Goal: Task Accomplishment & Management: Use online tool/utility

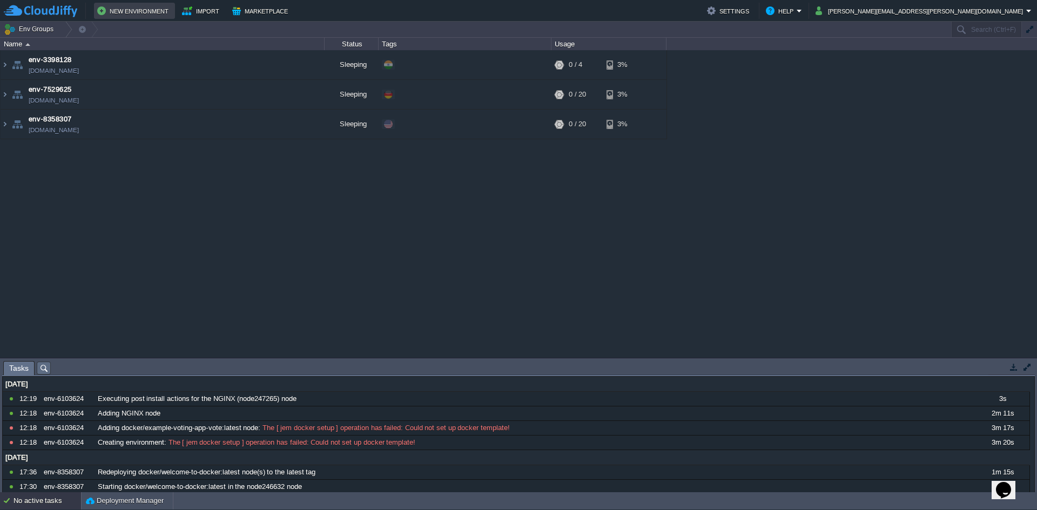
click at [147, 14] on button "New Environment" at bounding box center [134, 10] width 75 height 13
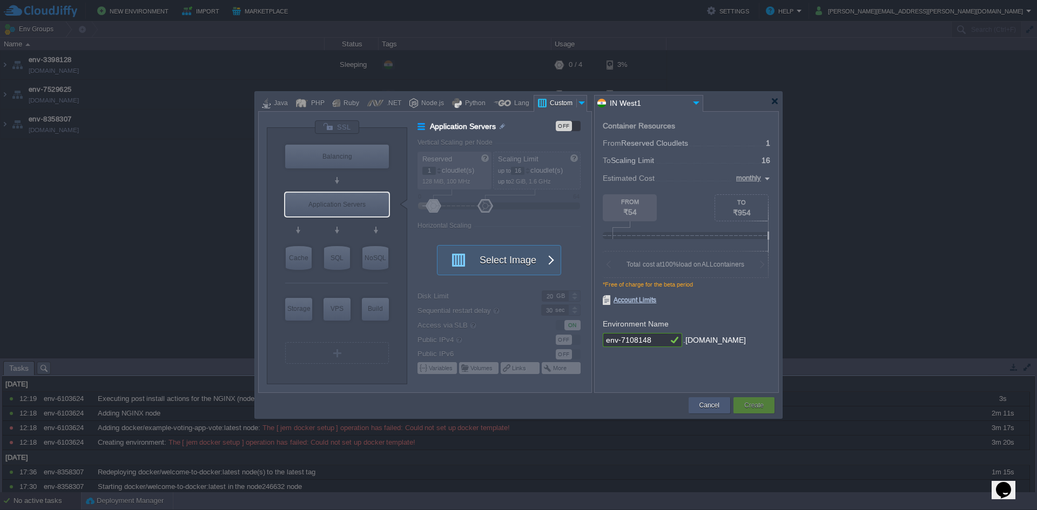
click at [705, 406] on button "Cancel" at bounding box center [709, 405] width 20 height 11
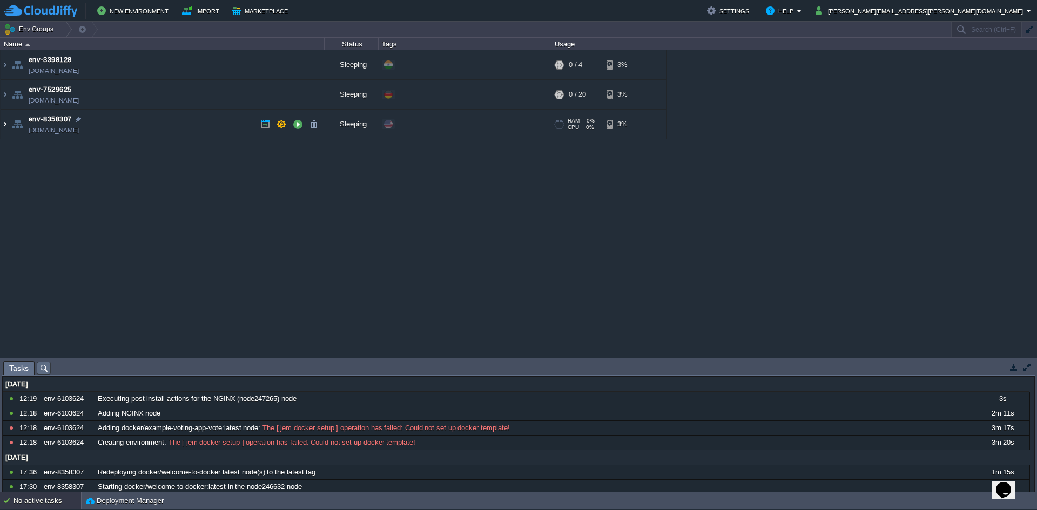
click at [8, 126] on img at bounding box center [5, 124] width 9 height 29
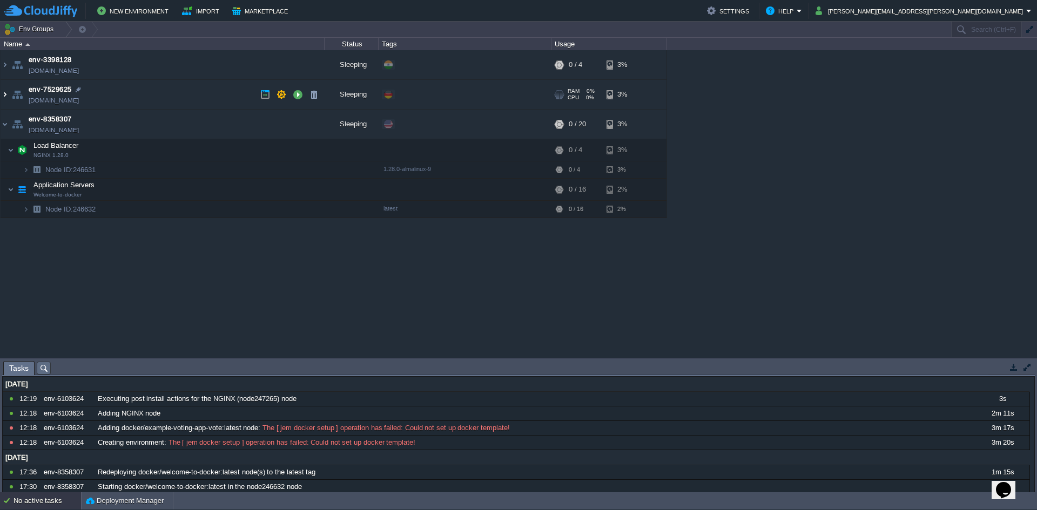
click at [4, 98] on img at bounding box center [5, 94] width 9 height 29
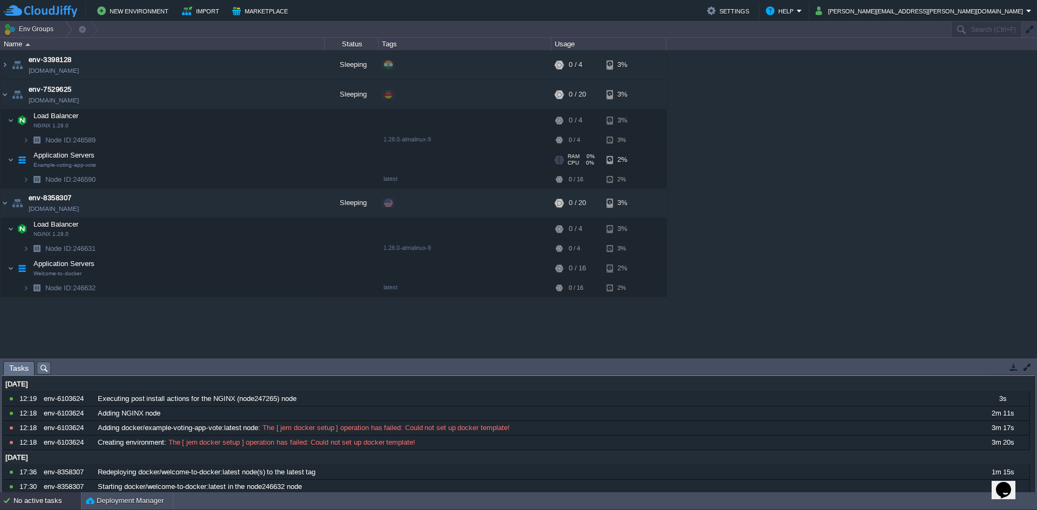
click at [36, 166] on span "Example-voting-app-vote" at bounding box center [64, 165] width 63 height 6
drag, startPoint x: 36, startPoint y: 166, endPoint x: 99, endPoint y: 169, distance: 63.2
click at [99, 169] on td "Application Servers Example-voting-app-vote" at bounding box center [163, 160] width 324 height 22
drag, startPoint x: 95, startPoint y: 167, endPoint x: 82, endPoint y: 167, distance: 13.5
click at [95, 167] on td "Application Servers Example-voting-app-vote" at bounding box center [163, 160] width 324 height 22
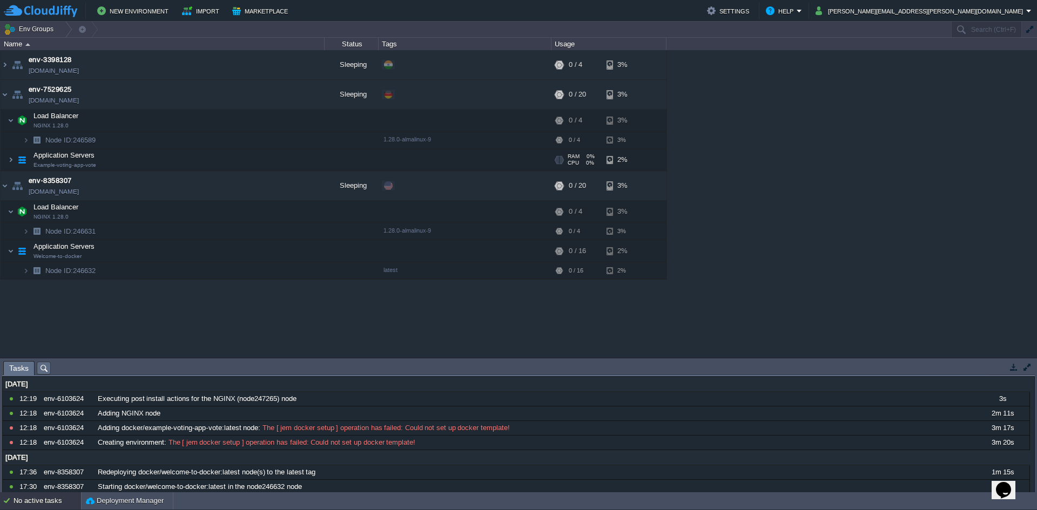
click at [42, 166] on span "Example-voting-app-vote" at bounding box center [64, 165] width 63 height 6
click at [43, 166] on span "Example-voting-app-vote" at bounding box center [64, 165] width 63 height 6
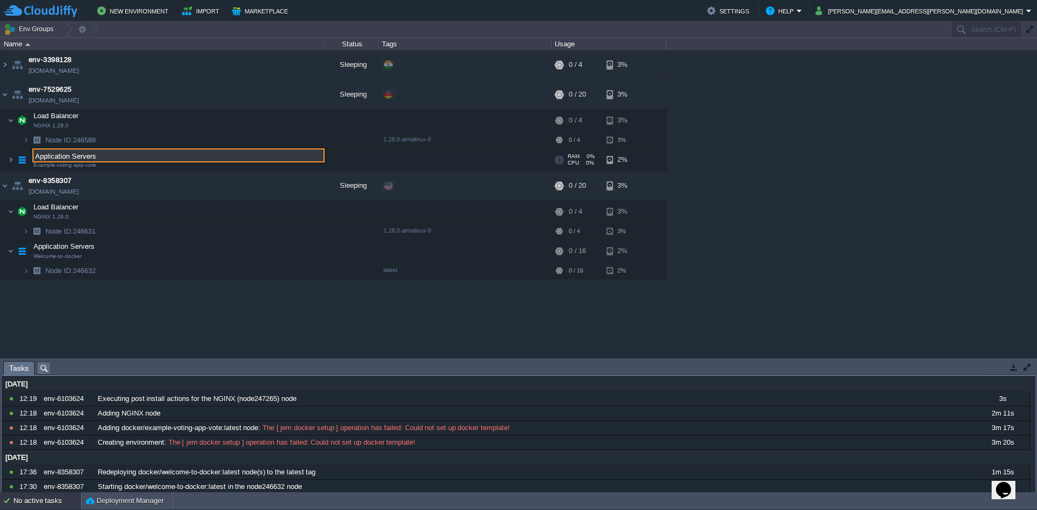
click at [36, 167] on span "Example-voting-app-vote" at bounding box center [64, 165] width 63 height 6
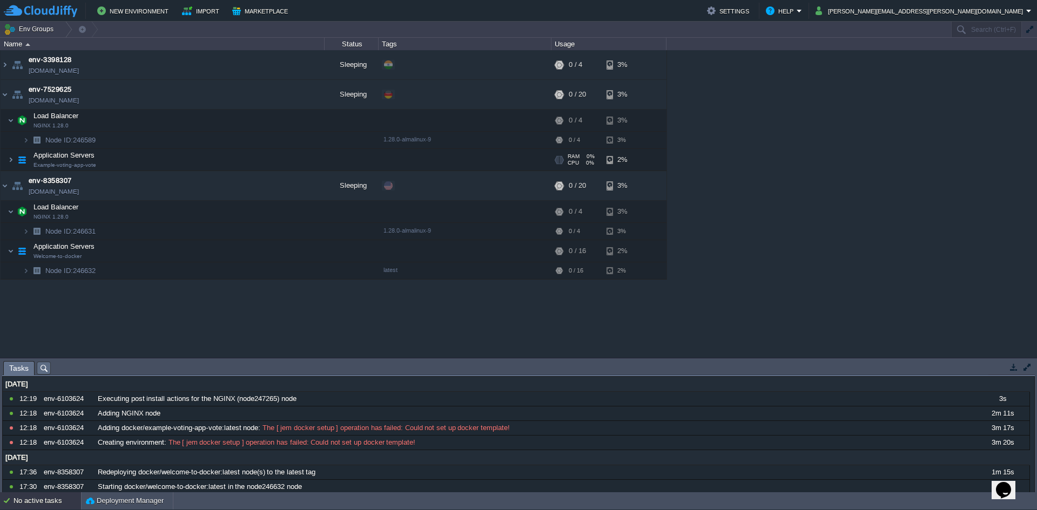
click at [43, 167] on span "Example-voting-app-vote" at bounding box center [64, 165] width 63 height 6
click at [11, 161] on img at bounding box center [11, 160] width 6 height 22
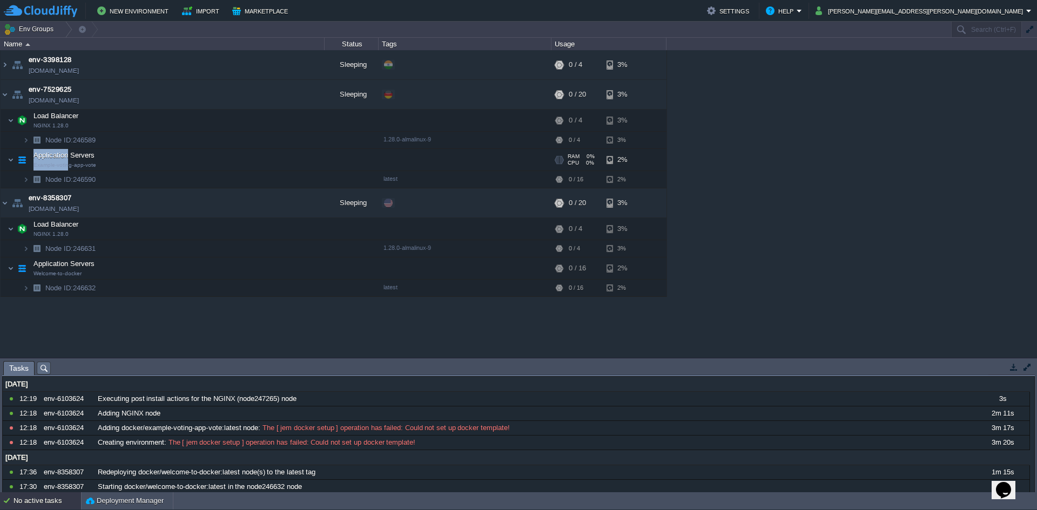
drag, startPoint x: 33, startPoint y: 167, endPoint x: 75, endPoint y: 171, distance: 41.2
click at [69, 169] on td "Application Servers Example-voting-app-vote" at bounding box center [163, 160] width 324 height 22
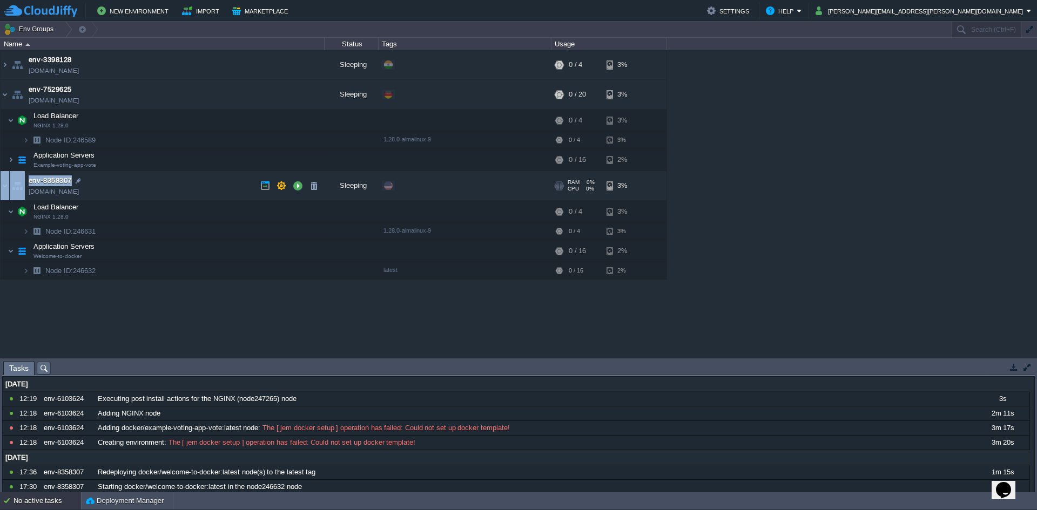
click at [89, 171] on td "env-8358307 [DOMAIN_NAME]" at bounding box center [163, 186] width 324 height 30
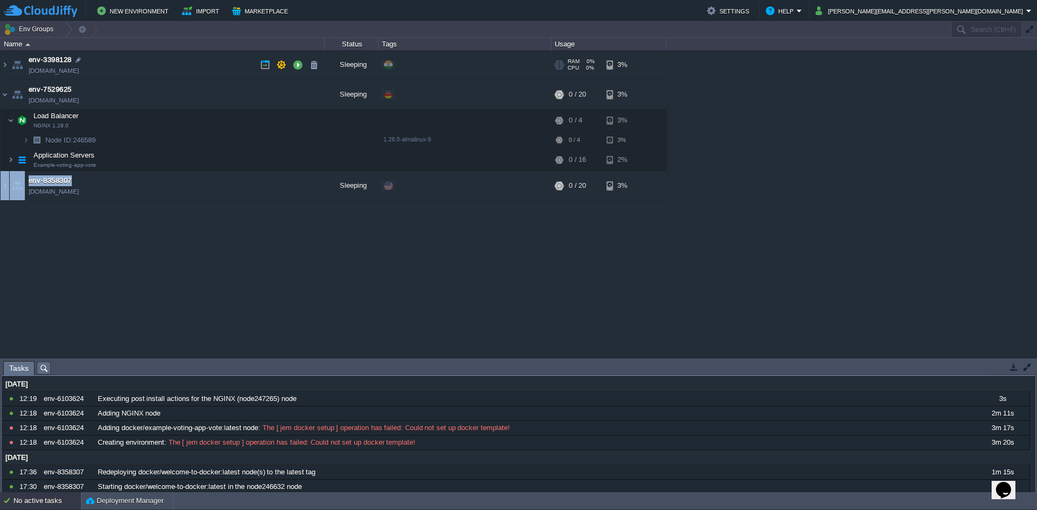
click at [10, 72] on img at bounding box center [17, 64] width 15 height 29
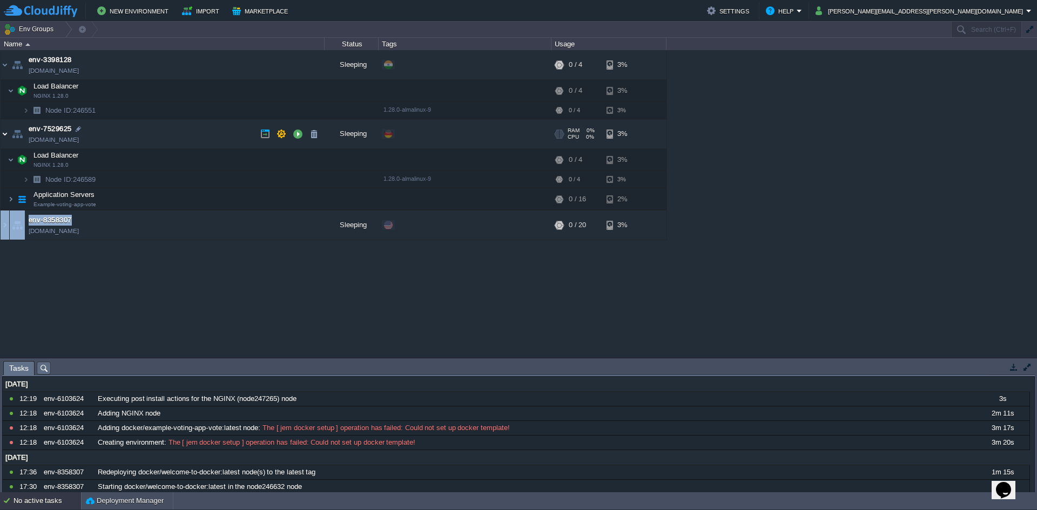
click at [6, 133] on img at bounding box center [5, 133] width 9 height 29
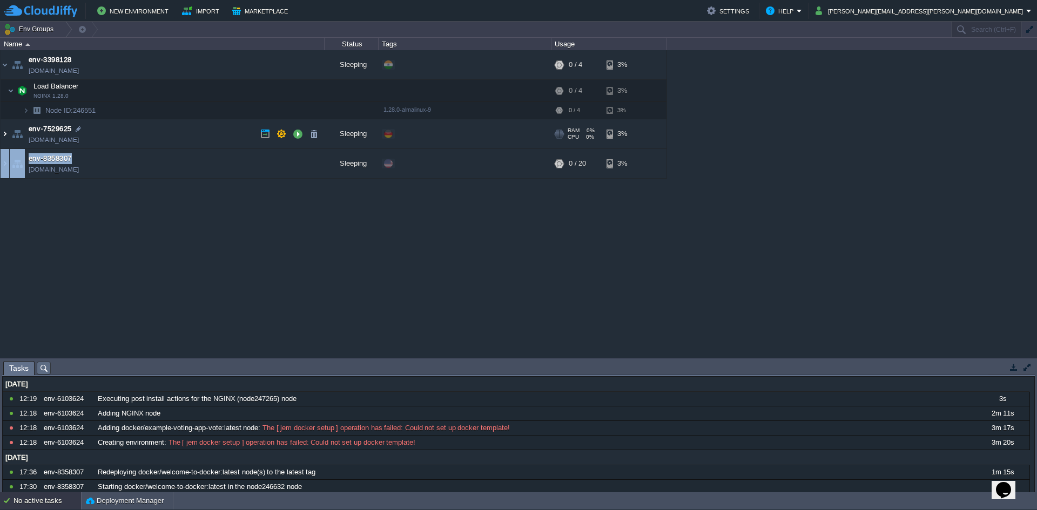
click at [6, 133] on img at bounding box center [5, 133] width 9 height 29
click at [6, 166] on img at bounding box center [5, 163] width 9 height 29
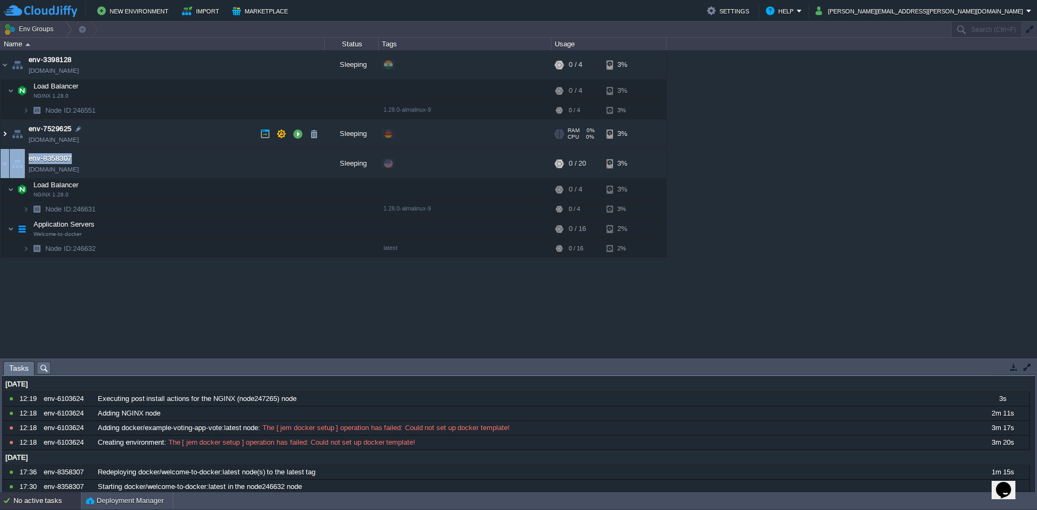
click at [8, 132] on img at bounding box center [5, 133] width 9 height 29
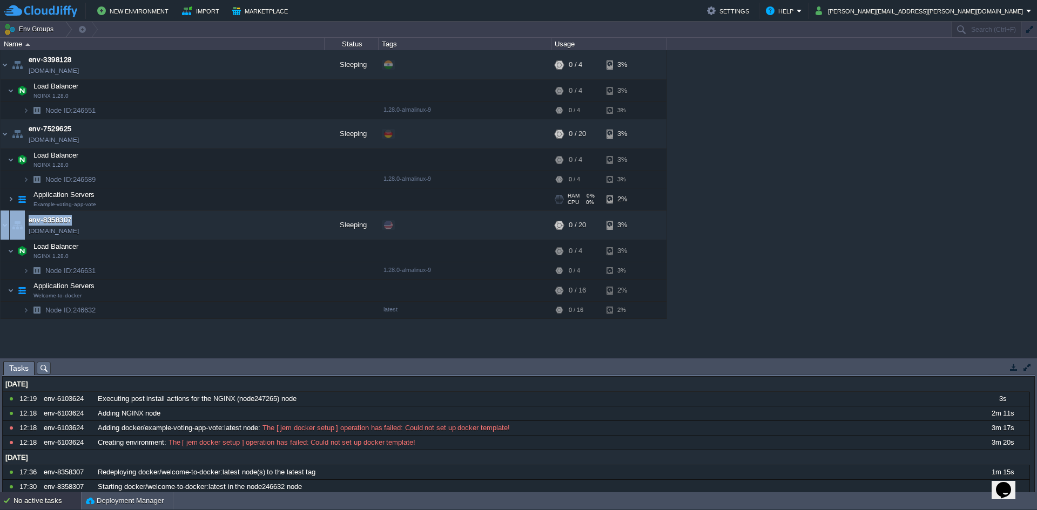
click at [82, 207] on span "Example-voting-app-vote" at bounding box center [64, 204] width 63 height 6
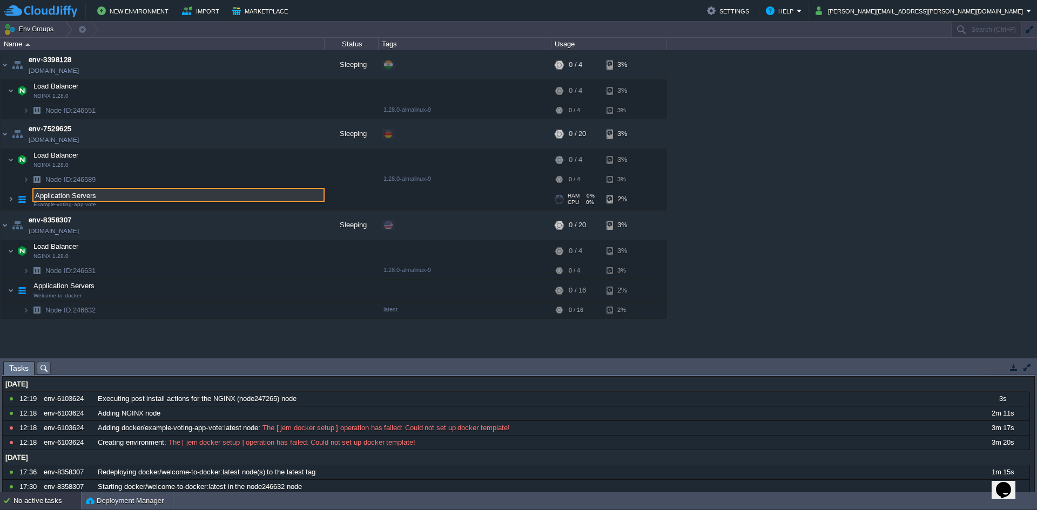
click at [82, 207] on span "Example-voting-app-vote" at bounding box center [64, 204] width 63 height 6
click at [8, 197] on img at bounding box center [11, 199] width 6 height 22
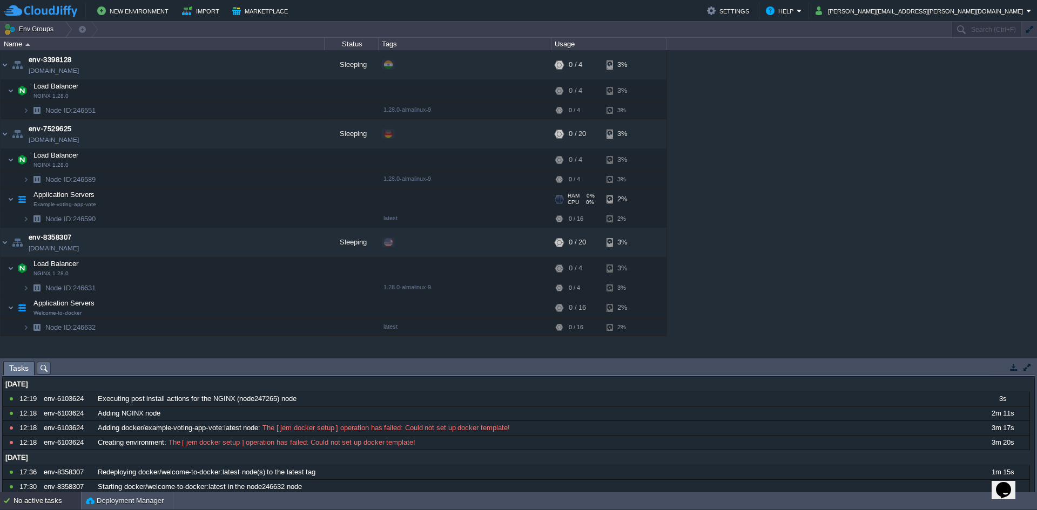
drag, startPoint x: 7, startPoint y: 197, endPoint x: 65, endPoint y: 211, distance: 59.5
click at [53, 208] on td "Application Servers Example-voting-app-vote" at bounding box center [163, 199] width 324 height 22
click at [61, 210] on tbody "Application Servers Example-voting-app-vote RAM 0% CPU 0% 0 / 16 2% Node ID: 24…" at bounding box center [334, 207] width 666 height 39
click at [106, 209] on td "Application Servers Example-voting-app-vote" at bounding box center [163, 199] width 324 height 22
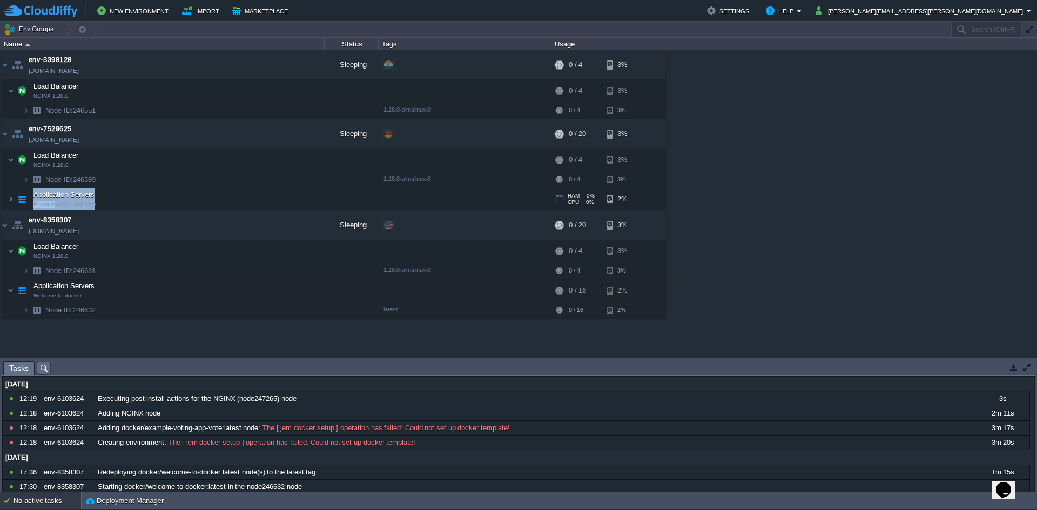
drag, startPoint x: 106, startPoint y: 209, endPoint x: 38, endPoint y: 195, distance: 69.5
click at [38, 195] on td "Application Servers Example-voting-app-vote" at bounding box center [163, 199] width 324 height 22
click at [75, 204] on span "Example-voting-app-vote" at bounding box center [64, 204] width 63 height 6
click at [50, 205] on span "Example-voting-app-vote" at bounding box center [64, 204] width 63 height 6
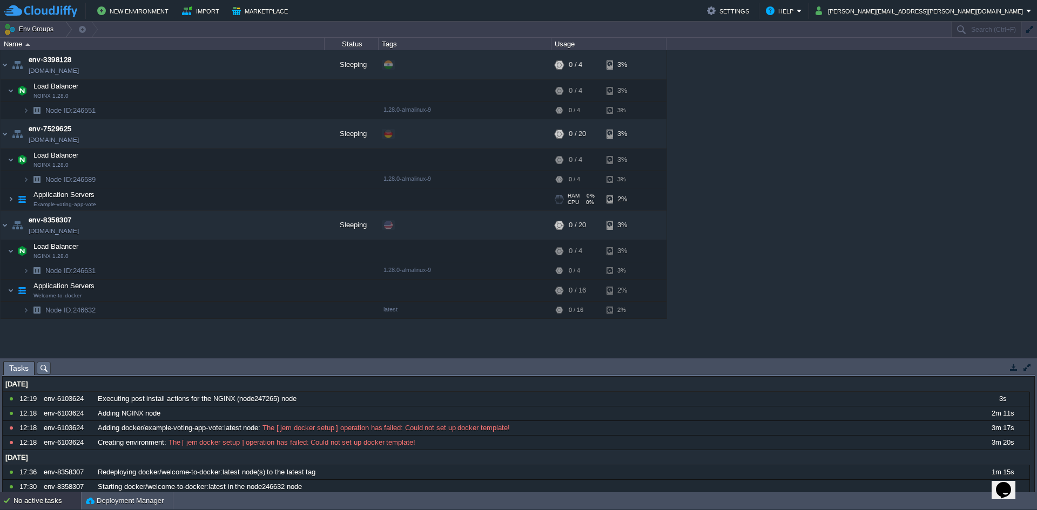
click at [87, 207] on span "Example-voting-app-vote" at bounding box center [64, 204] width 63 height 6
drag, startPoint x: 100, startPoint y: 205, endPoint x: 80, endPoint y: 205, distance: 20.0
click at [81, 205] on td "Application Servers Example-voting-app-vote" at bounding box center [163, 199] width 324 height 22
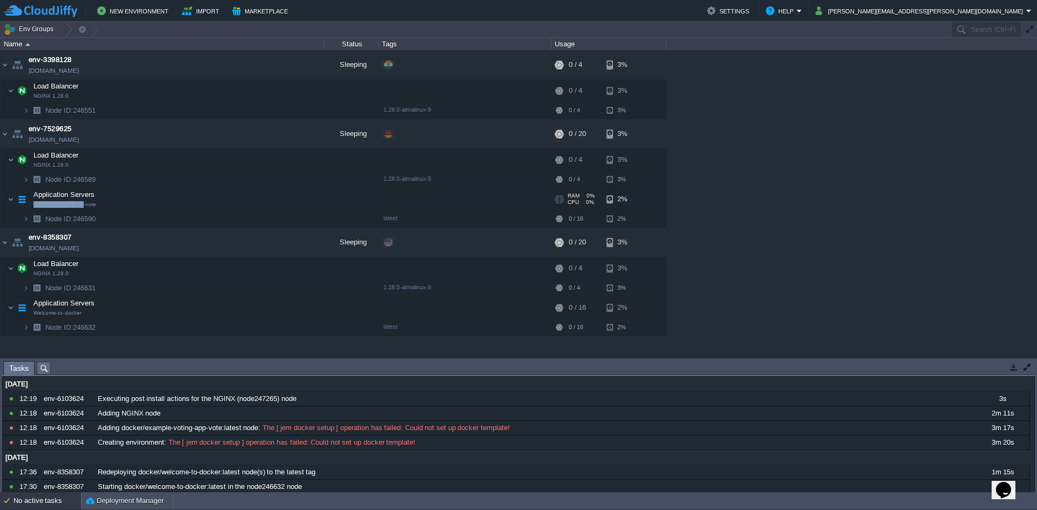
click at [110, 207] on td "Application Servers Example-voting-app-vote" at bounding box center [163, 199] width 324 height 22
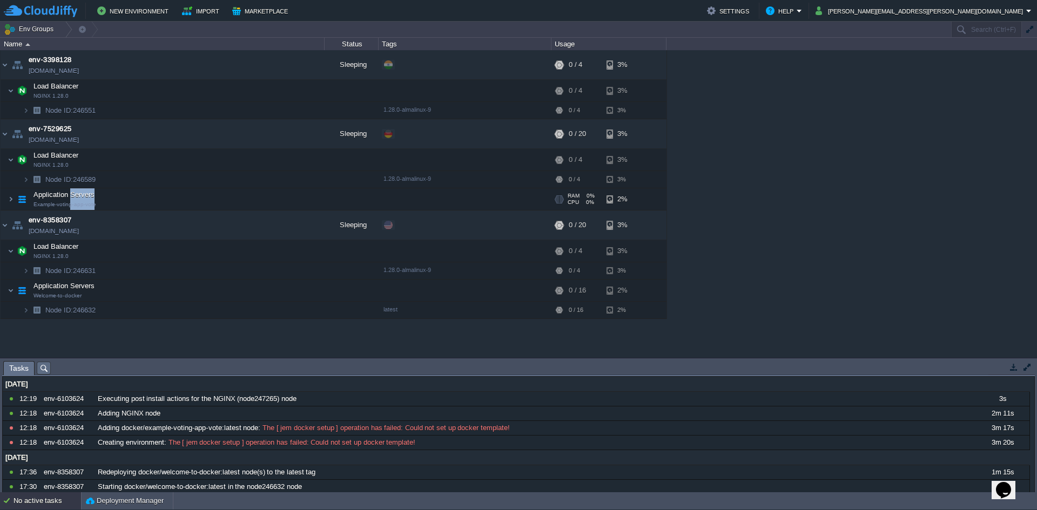
click at [110, 207] on td "Application Servers Example-voting-app-vote" at bounding box center [163, 199] width 324 height 22
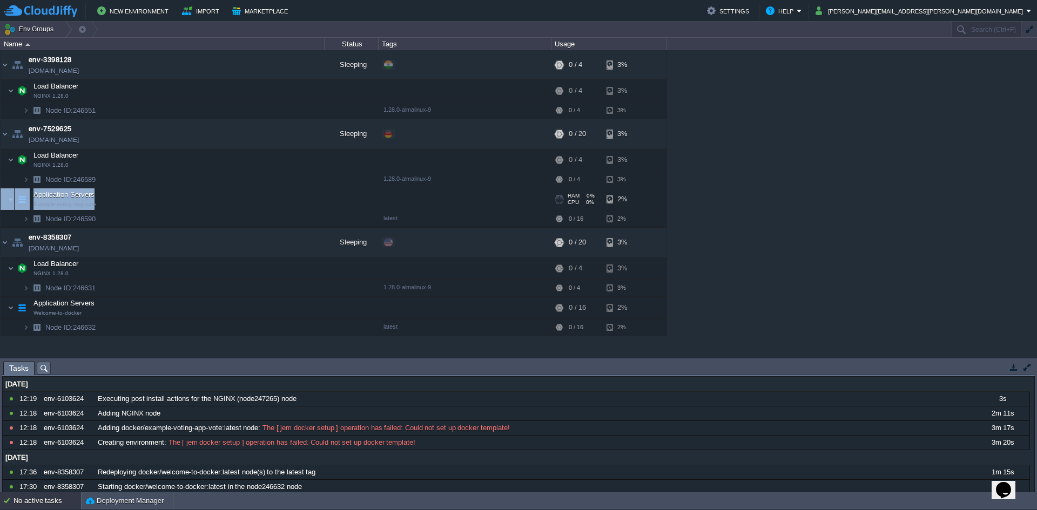
click at [79, 207] on span "Example-voting-app-vote" at bounding box center [64, 204] width 63 height 6
click at [43, 208] on td "Application Servers Example-voting-app-vote" at bounding box center [163, 199] width 324 height 22
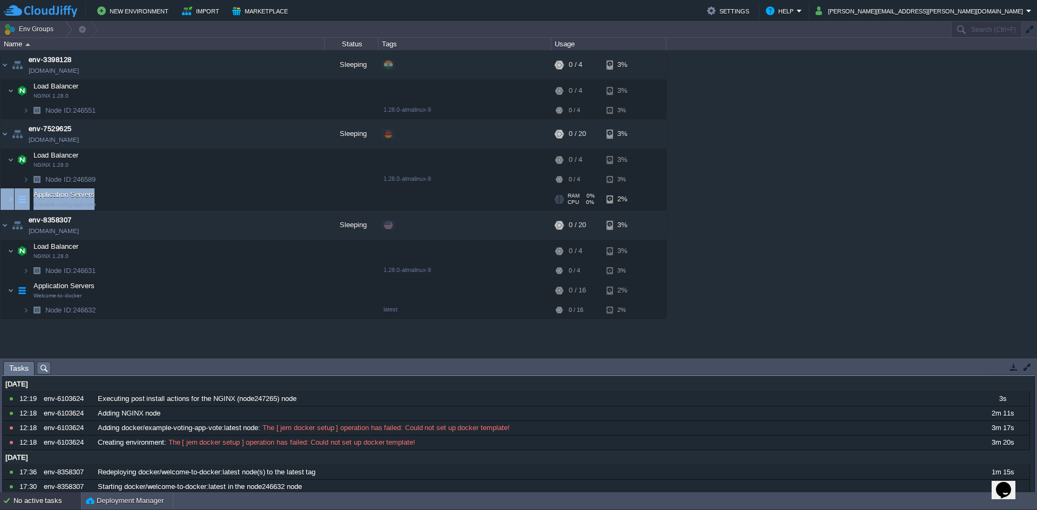
click at [37, 207] on span "Example-voting-app-vote" at bounding box center [64, 204] width 63 height 6
click at [36, 207] on span "Example-voting-app-vote" at bounding box center [64, 204] width 63 height 6
drag, startPoint x: 36, startPoint y: 207, endPoint x: 86, endPoint y: 207, distance: 50.2
click at [78, 206] on span "Example-voting-app-vote" at bounding box center [64, 204] width 63 height 6
click at [93, 207] on td "Application Servers Example-voting-app-vote" at bounding box center [163, 199] width 324 height 22
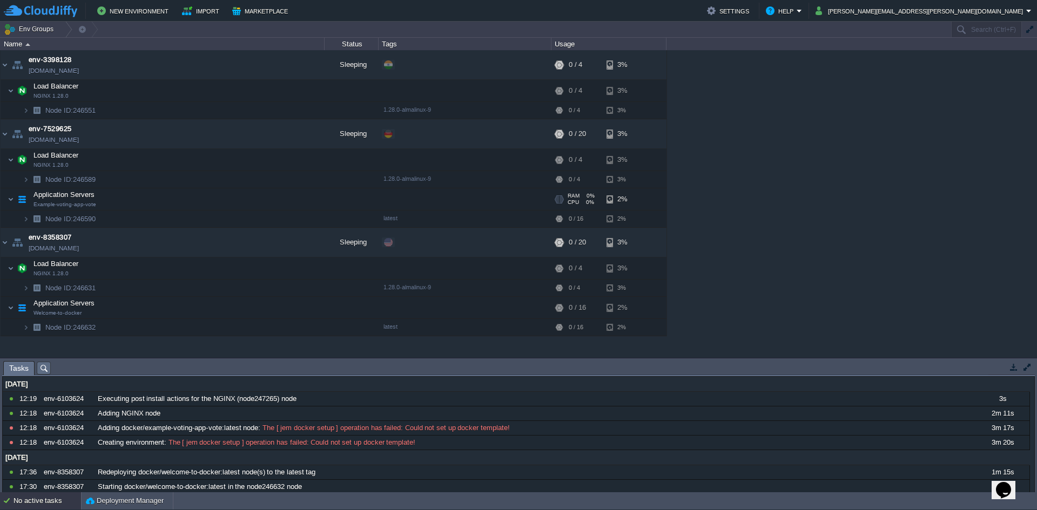
click at [95, 207] on td "Application Servers Example-voting-app-vote" at bounding box center [163, 199] width 324 height 22
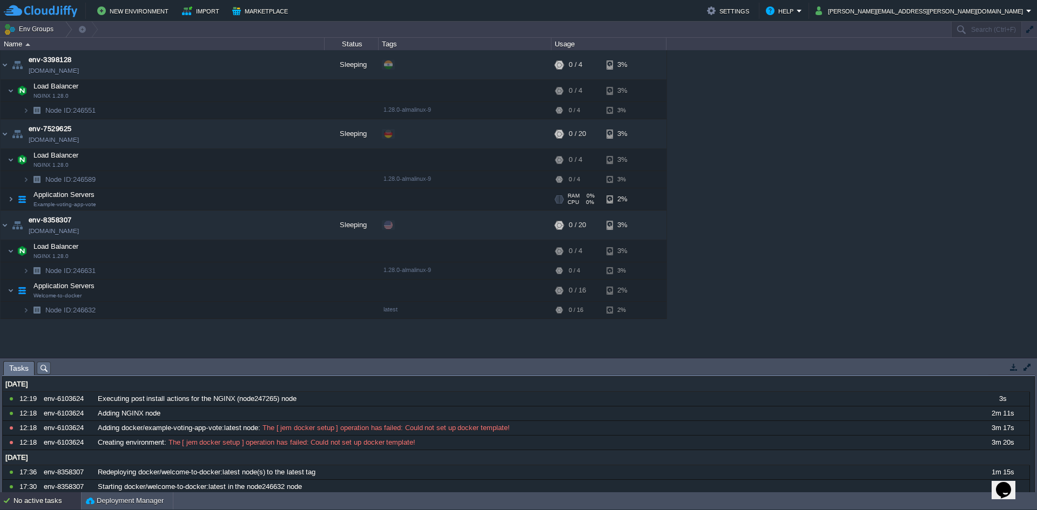
click at [95, 207] on td "Application Servers Example-voting-app-vote" at bounding box center [163, 199] width 324 height 22
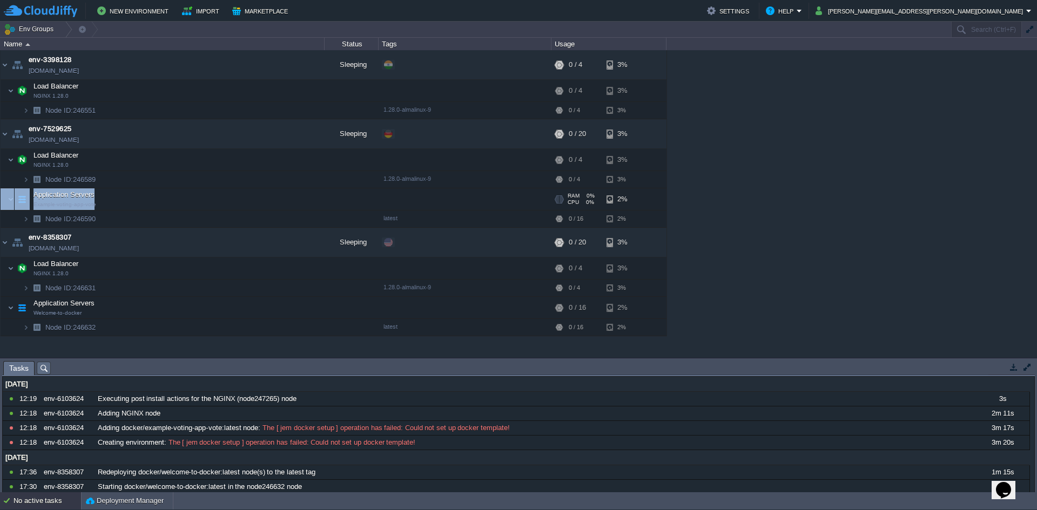
click at [95, 207] on td "Application Servers Example-voting-app-vote" at bounding box center [163, 199] width 324 height 22
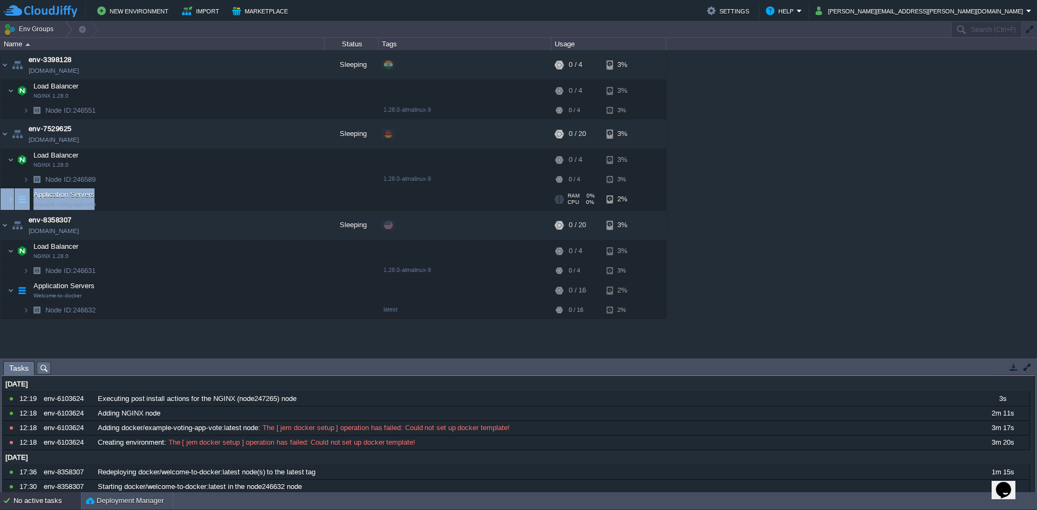
click at [95, 207] on td "Application Servers Example-voting-app-vote" at bounding box center [163, 199] width 324 height 22
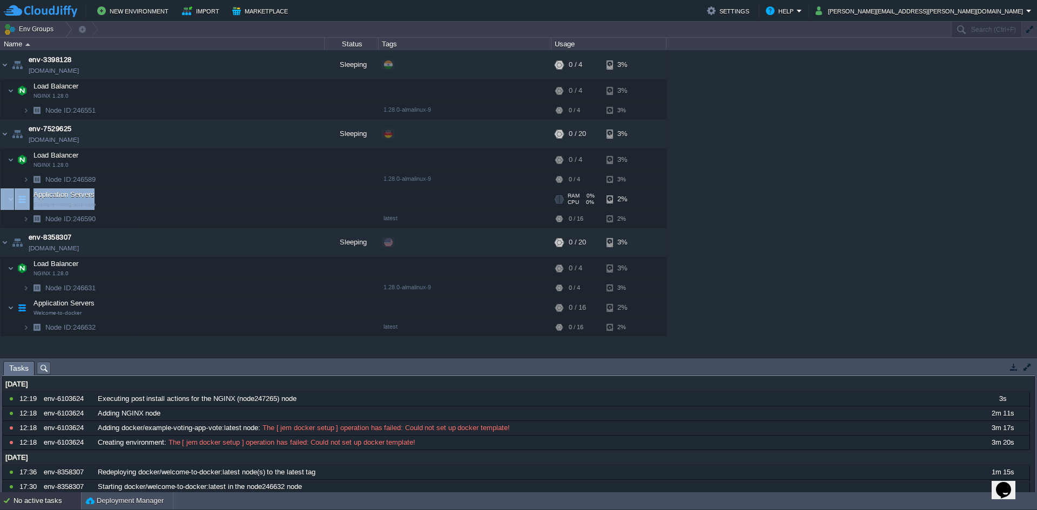
click at [95, 207] on td "Application Servers Example-voting-app-vote" at bounding box center [163, 199] width 324 height 22
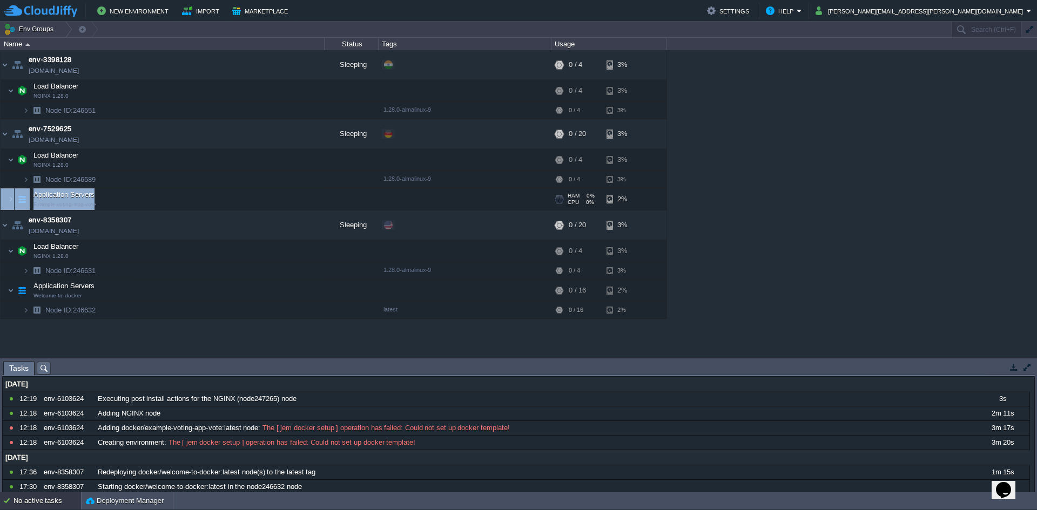
click at [39, 209] on td "Application Servers Example-voting-app-vote" at bounding box center [163, 199] width 324 height 22
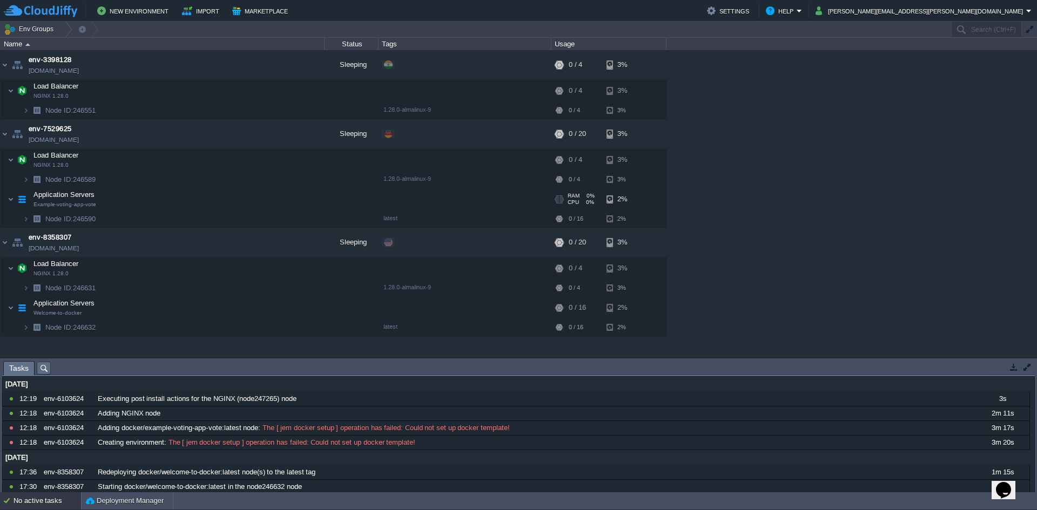
click at [77, 207] on span "Example-voting-app-vote" at bounding box center [64, 204] width 63 height 6
type input "Application Servers"
click at [77, 207] on span "Example-voting-app-vote" at bounding box center [64, 204] width 63 height 6
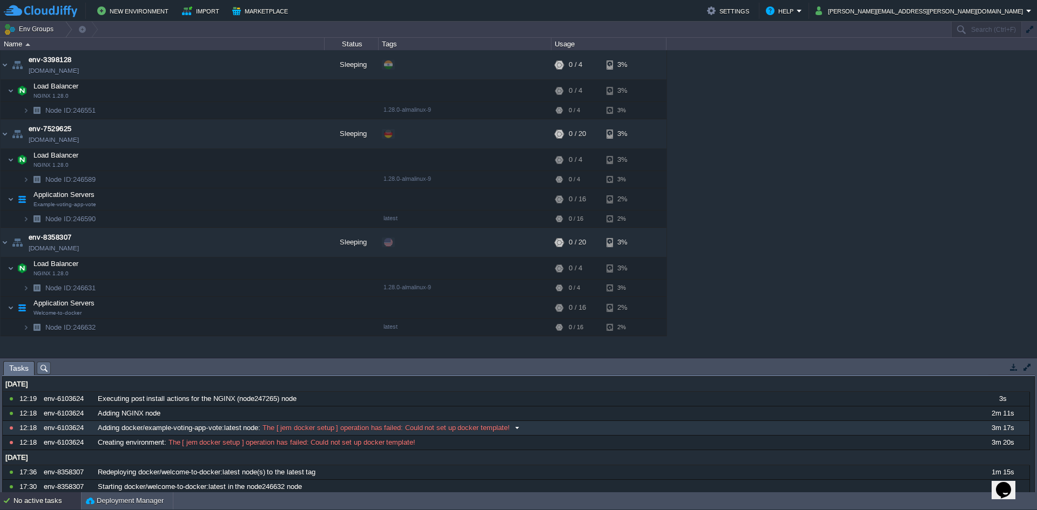
click at [168, 432] on span "Adding docker/example-voting-app-vote:latest node" at bounding box center [178, 428] width 160 height 10
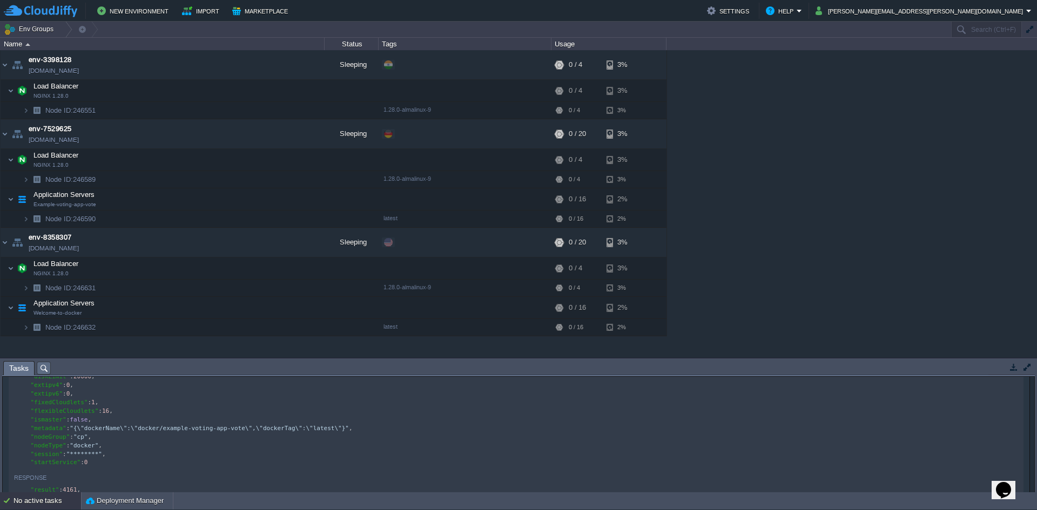
scroll to position [4, 0]
type textarea "xample-voting-app-vote"
drag, startPoint x: 169, startPoint y: 428, endPoint x: 250, endPoint y: 431, distance: 81.6
click at [157, 11] on button "New Environment" at bounding box center [134, 10] width 75 height 13
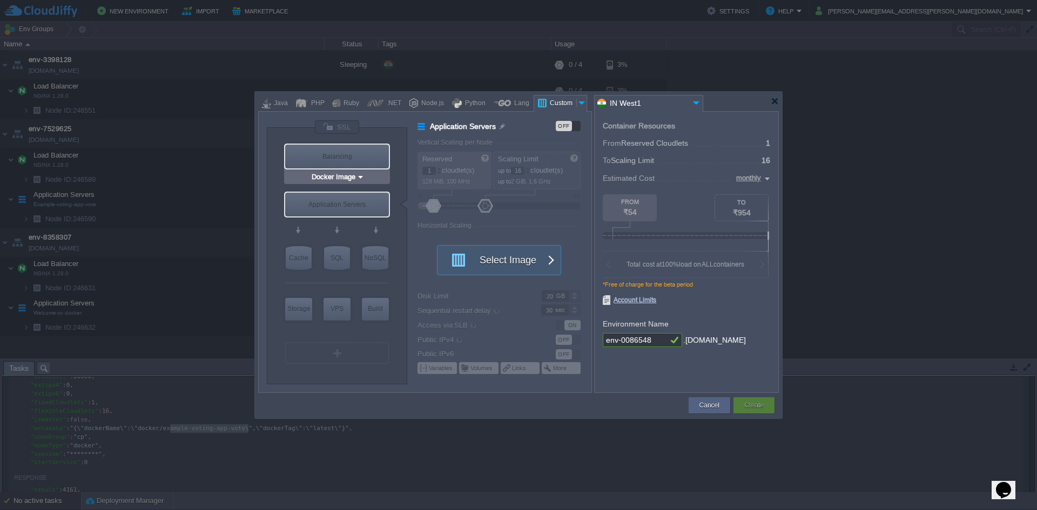
click at [349, 155] on div "Balancing" at bounding box center [337, 157] width 104 height 24
type input "Load Balancer"
type input "4"
type input "Select Image"
type input "Stateful"
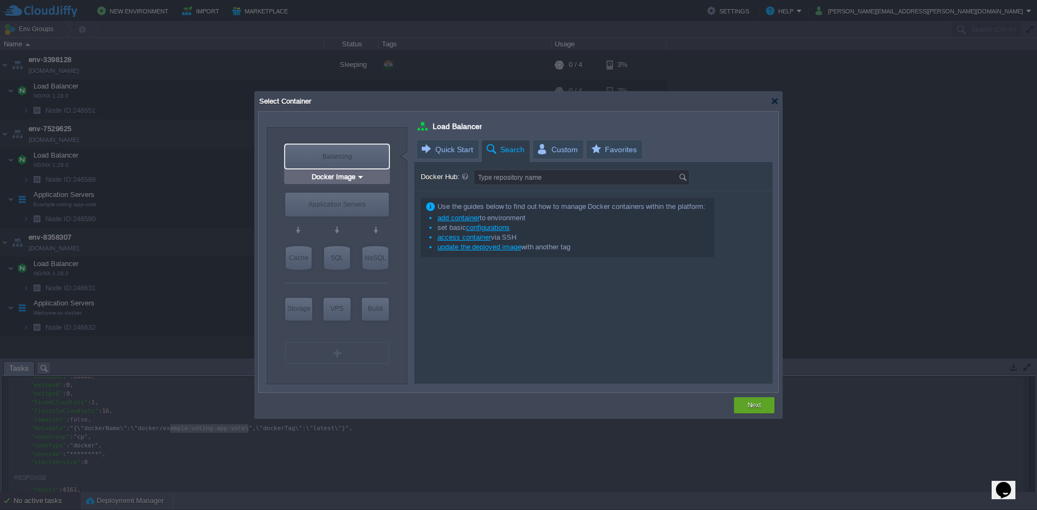
click at [339, 189] on div at bounding box center [336, 180] width 103 height 19
click at [346, 179] on div at bounding box center [336, 180] width 103 height 19
click at [329, 150] on div "Balancing" at bounding box center [337, 157] width 104 height 24
click at [329, 176] on input "Docker Image" at bounding box center [332, 177] width 47 height 11
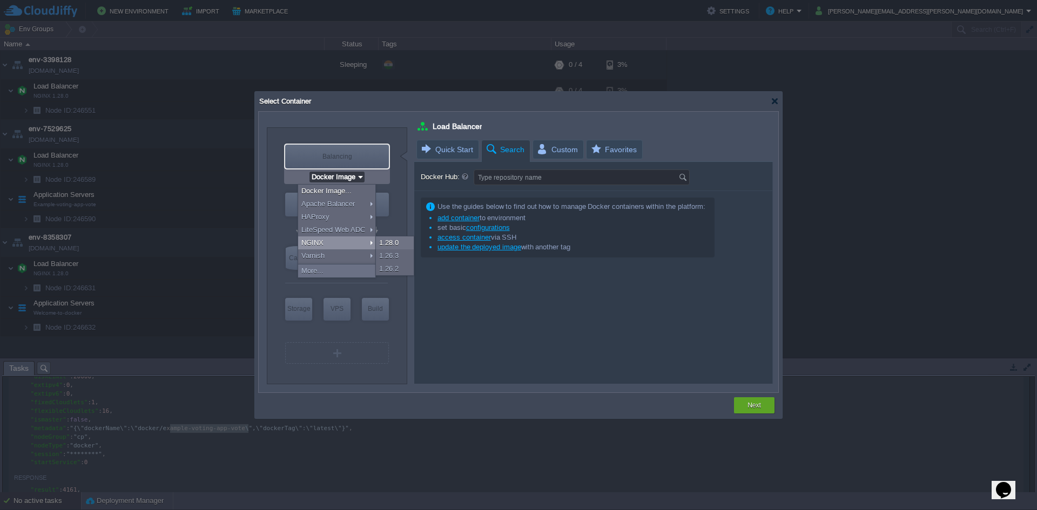
click at [349, 243] on div "NGINX" at bounding box center [336, 243] width 77 height 13
type input "NGINX 1.28.0"
type input "1.28.0-almalinux-9"
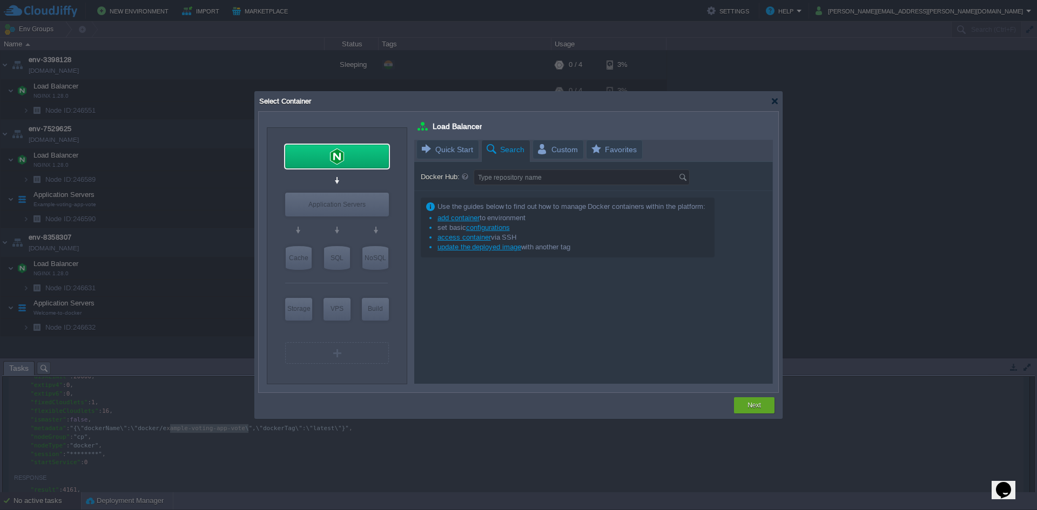
type input "Docker Image"
click at [336, 212] on div "Application Servers" at bounding box center [337, 205] width 104 height 24
type input "Application Servers"
type input "16"
type input "Docker Image"
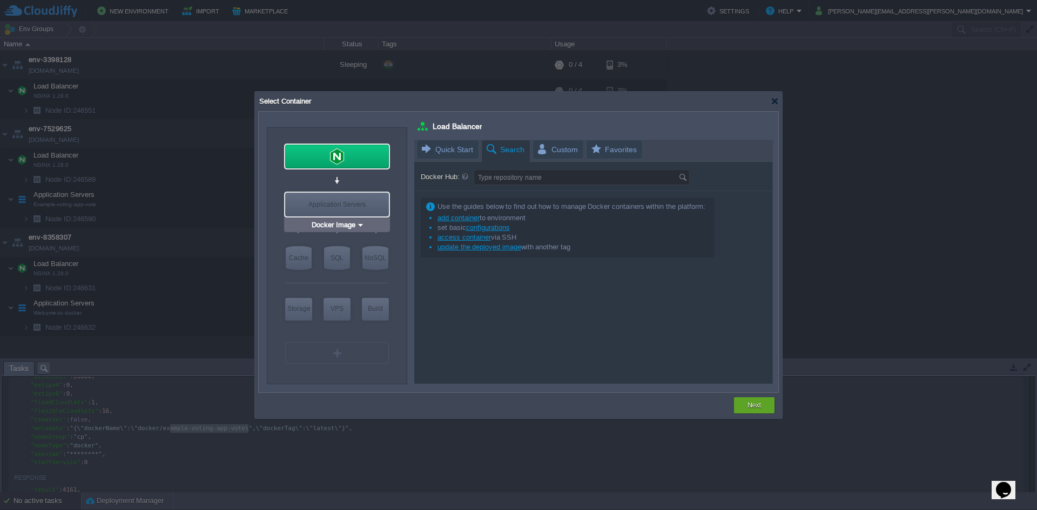
type input "Stateless"
type input "Application Servers"
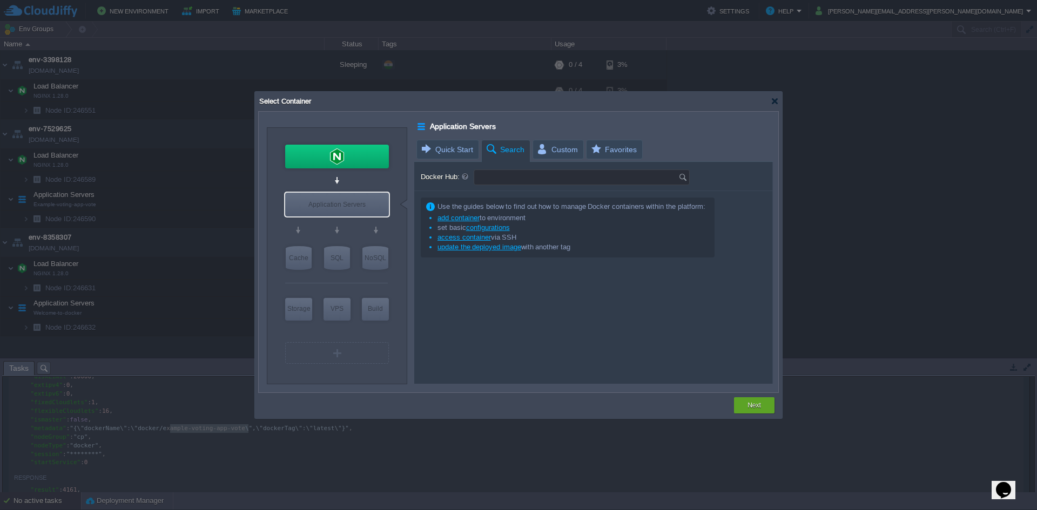
click at [508, 177] on input "Docker Hub:" at bounding box center [576, 177] width 204 height 15
paste input "xample-voting-app-vote"
click at [754, 402] on button "Next" at bounding box center [754, 405] width 14 height 11
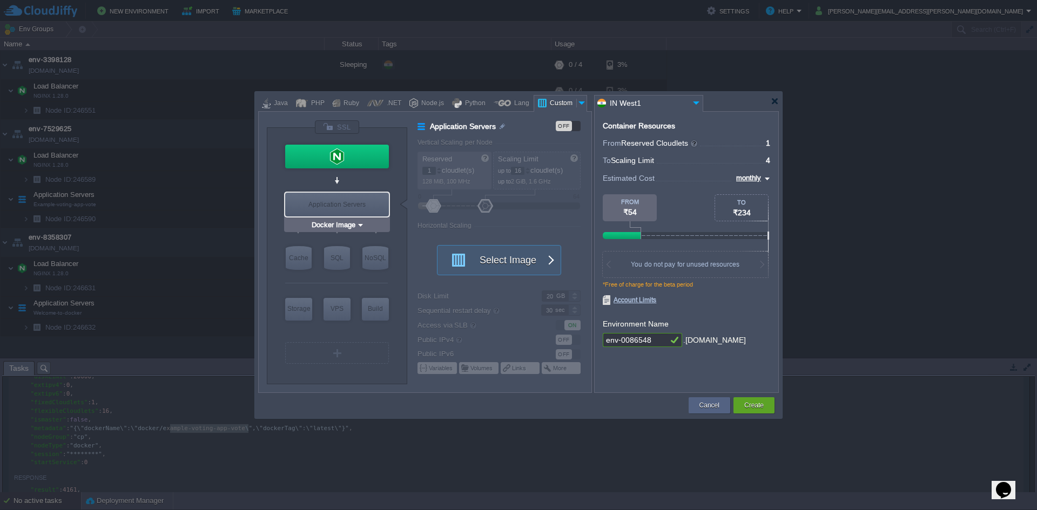
click at [338, 202] on div "Application Servers" at bounding box center [337, 205] width 104 height 24
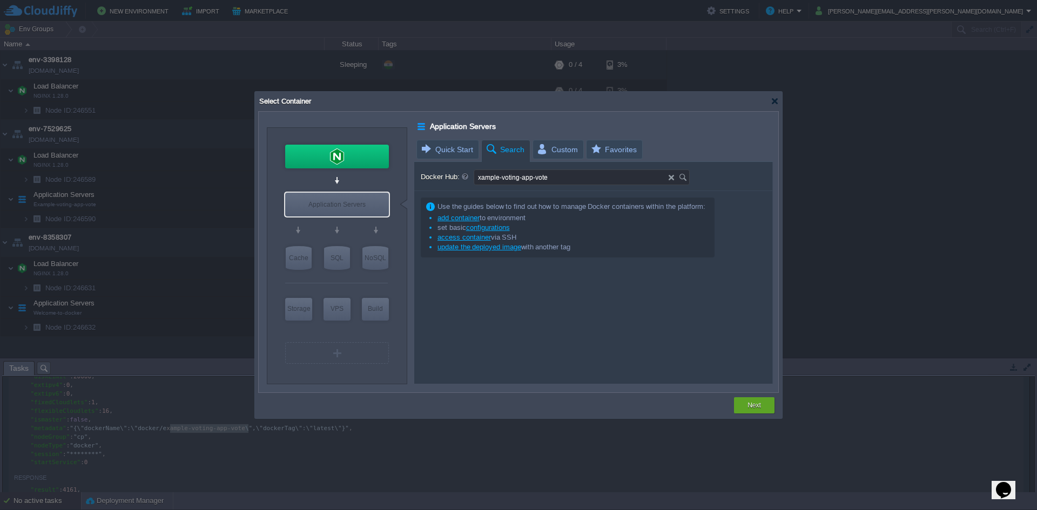
click at [547, 182] on input "xample-voting-app-vote" at bounding box center [571, 177] width 194 height 15
click at [476, 179] on input "xample-voting-app-vote" at bounding box center [571, 177] width 194 height 15
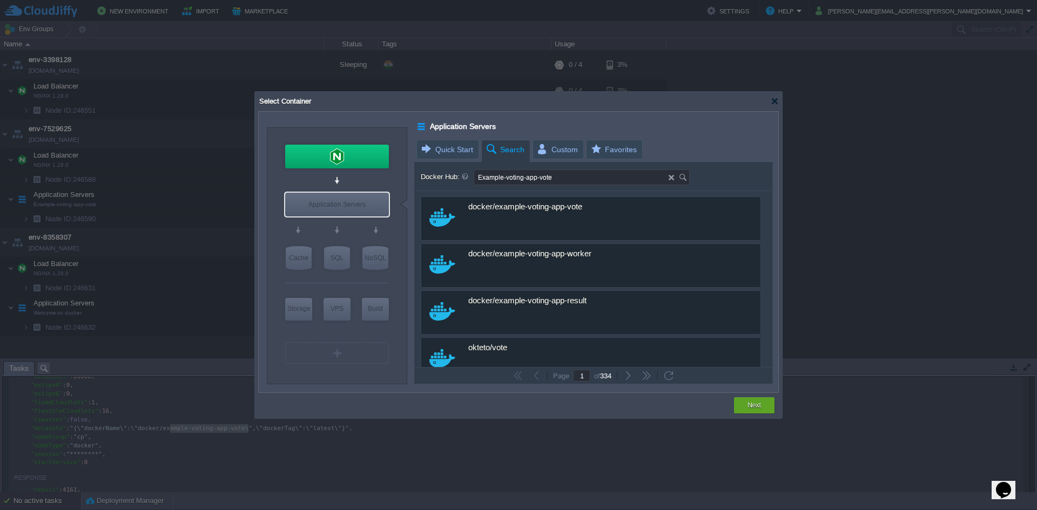
type input "Example-voting-app-vote"
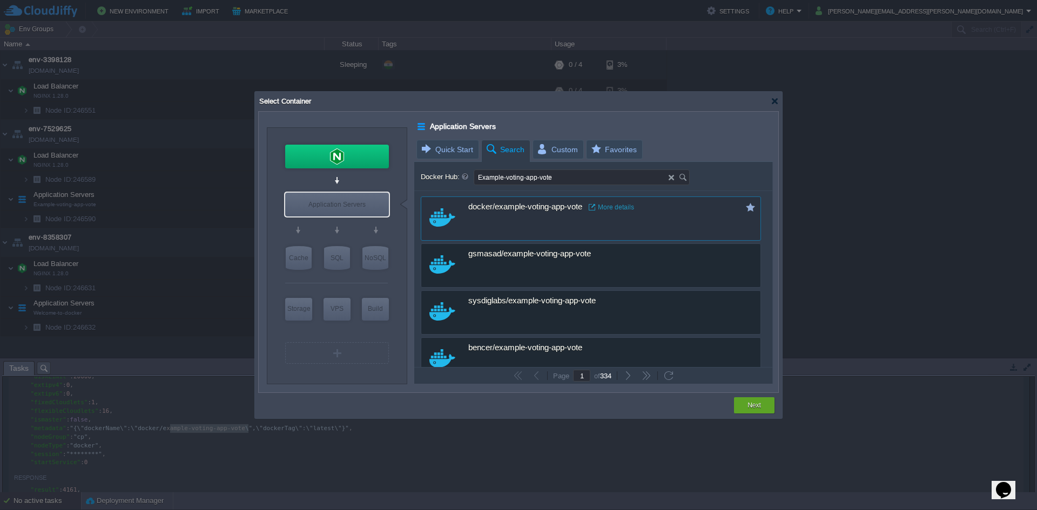
click at [522, 207] on span "docker/example-voting-app-vote" at bounding box center [525, 208] width 114 height 10
type input "Example-voting-a..."
type input "latest"
type input "Example-voting-app-vote :"
type input "latest"
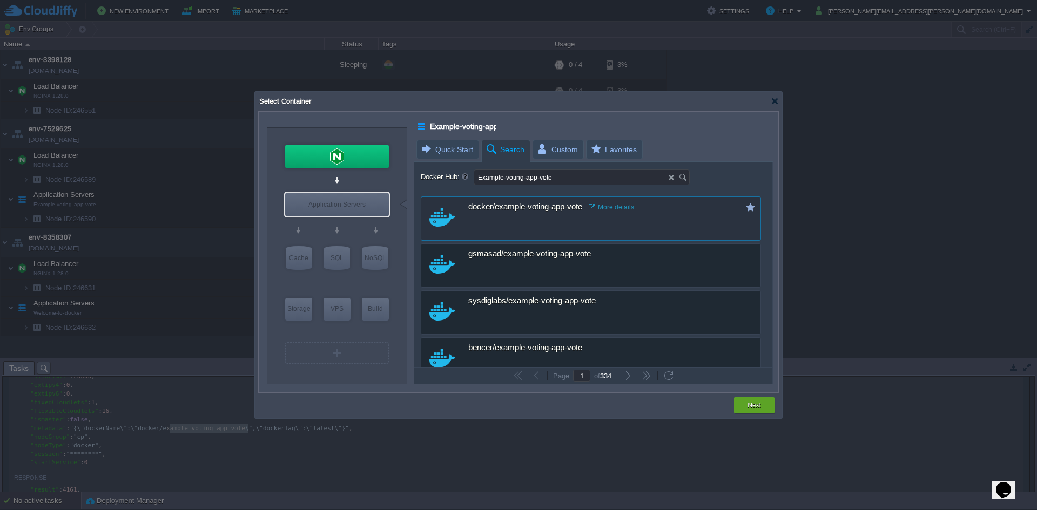
click at [522, 207] on span "docker/example-voting-app-vote" at bounding box center [525, 208] width 114 height 10
click at [751, 406] on button "Next" at bounding box center [754, 405] width 14 height 11
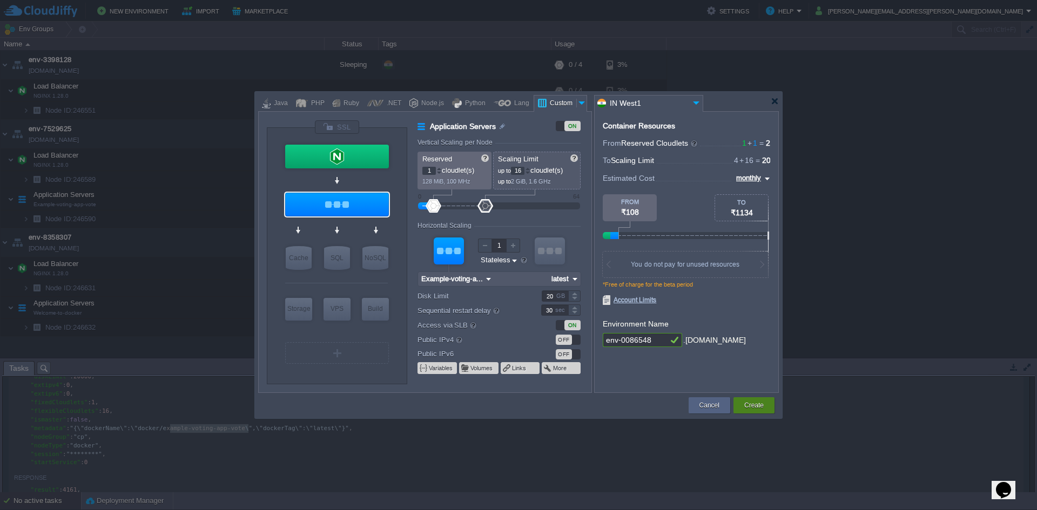
click at [749, 409] on button "Create" at bounding box center [753, 405] width 19 height 11
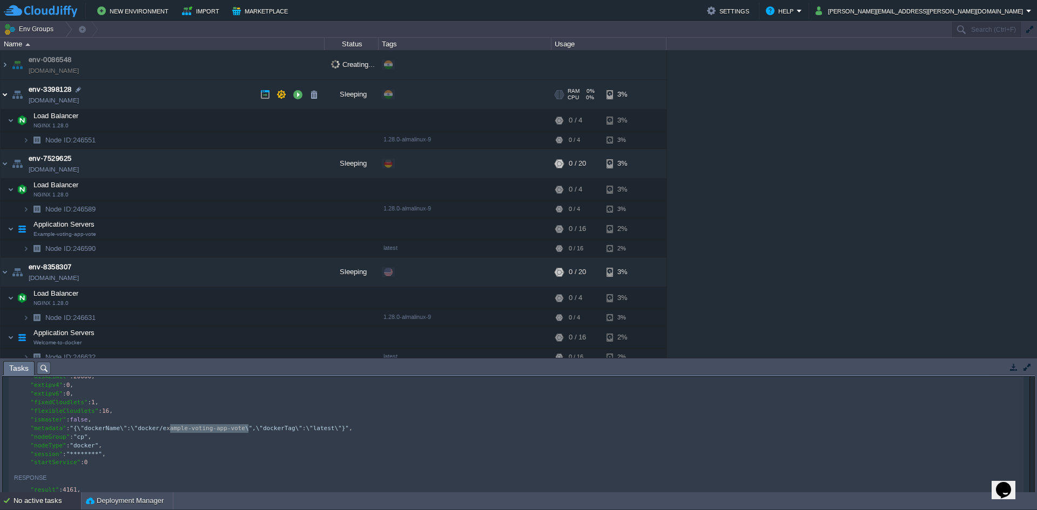
click at [8, 94] on img at bounding box center [5, 94] width 9 height 29
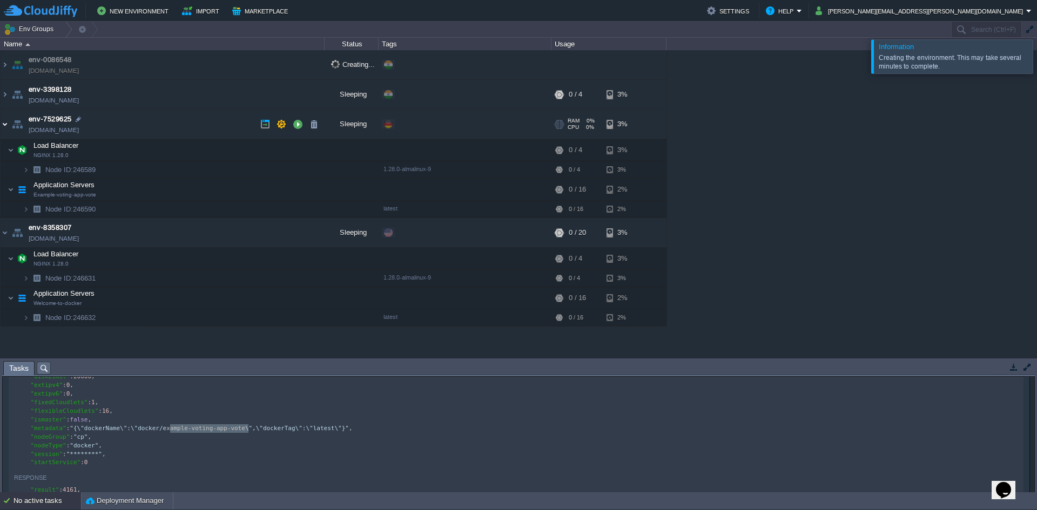
click at [4, 125] on img at bounding box center [5, 124] width 9 height 29
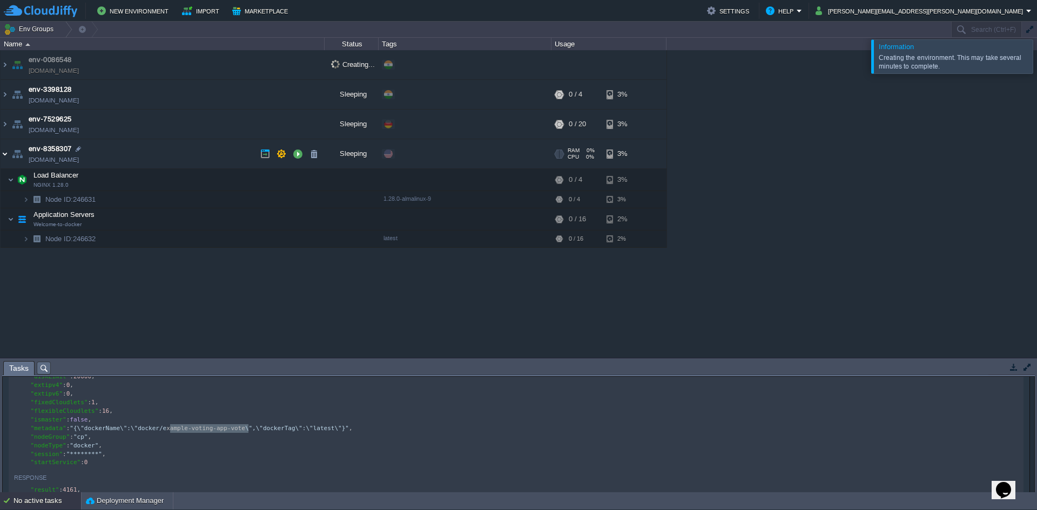
click at [7, 155] on img at bounding box center [5, 153] width 9 height 29
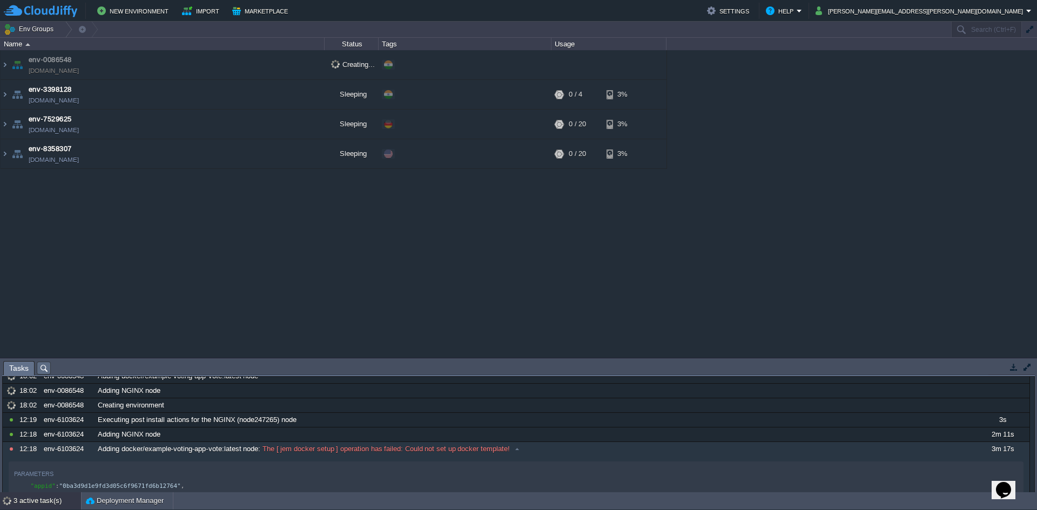
scroll to position [0, 0]
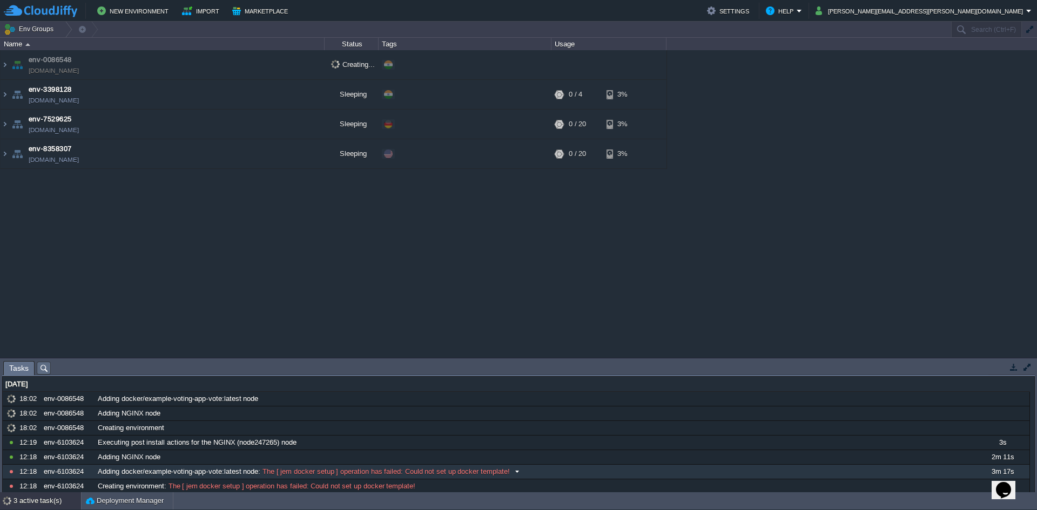
click at [516, 474] on span at bounding box center [517, 472] width 15 height 10
click at [516, 475] on span at bounding box center [517, 472] width 15 height 10
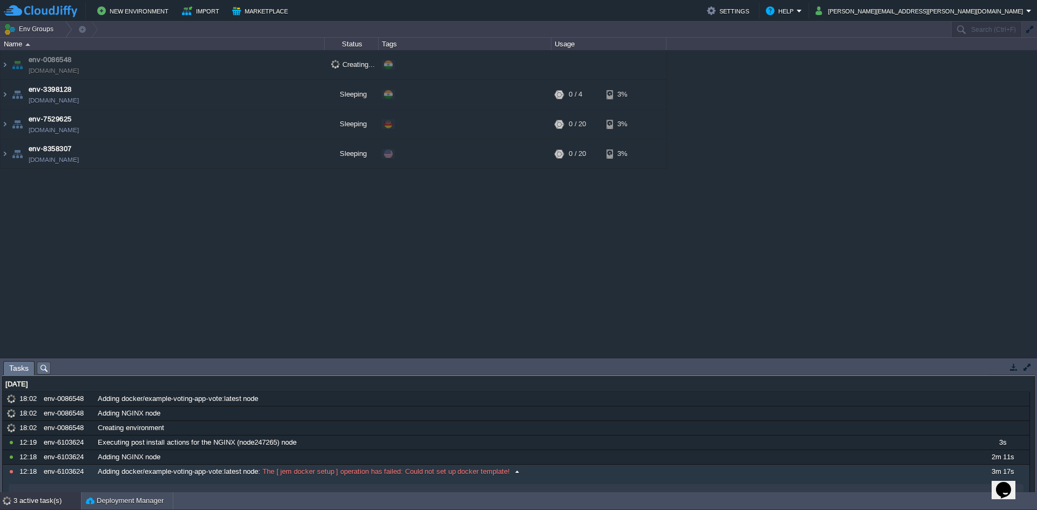
click at [516, 475] on span at bounding box center [517, 472] width 15 height 10
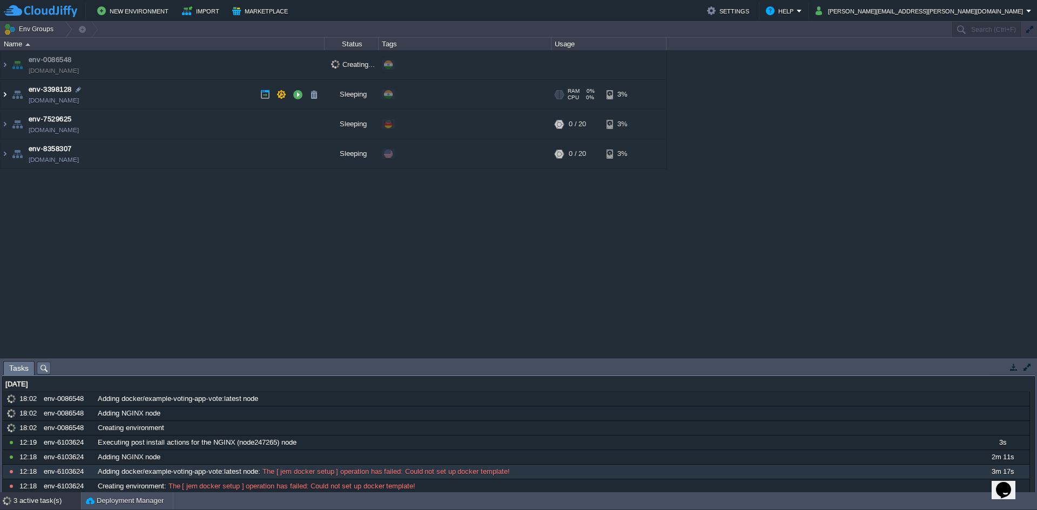
click at [1, 98] on img at bounding box center [5, 94] width 9 height 29
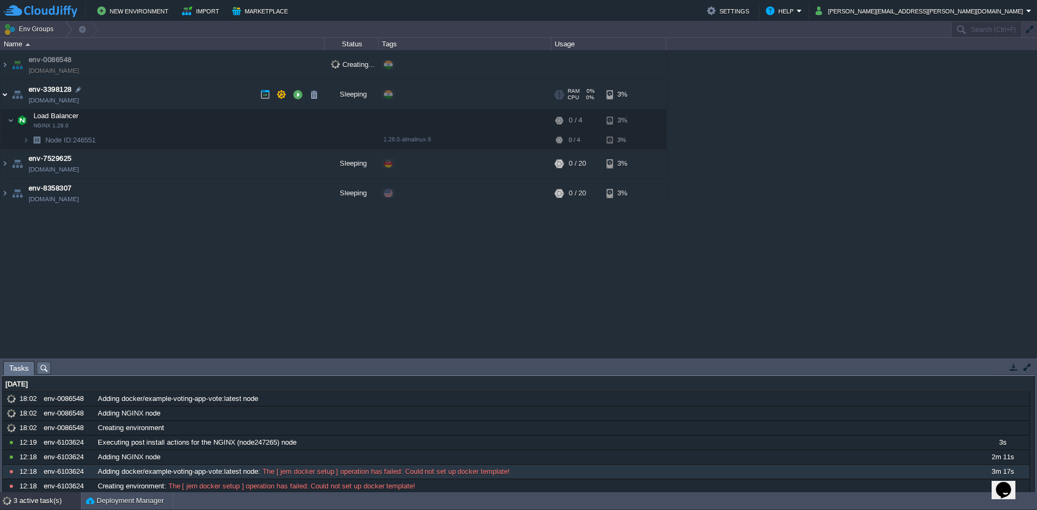
click at [2, 98] on img at bounding box center [5, 94] width 9 height 29
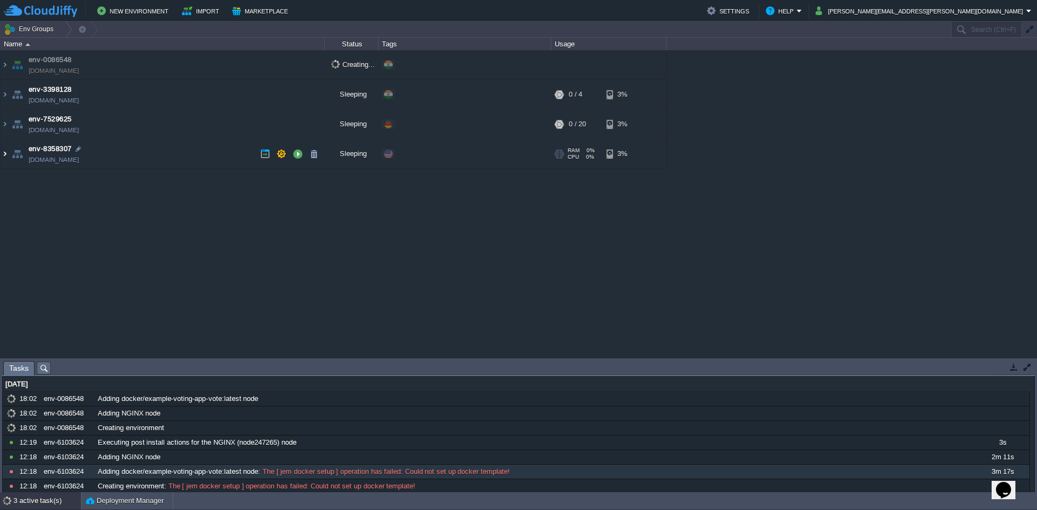
click at [2, 158] on img at bounding box center [5, 153] width 9 height 29
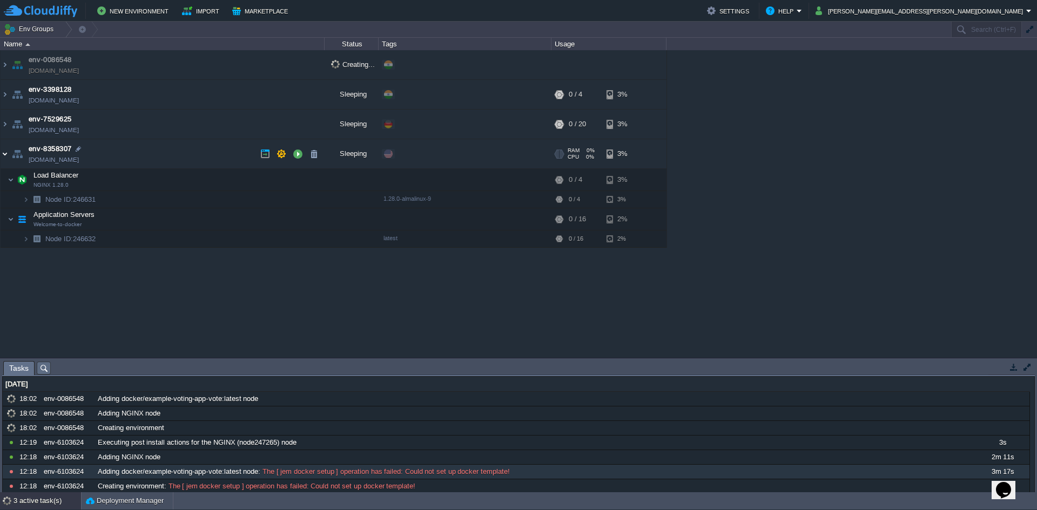
click at [5, 158] on img at bounding box center [5, 153] width 9 height 29
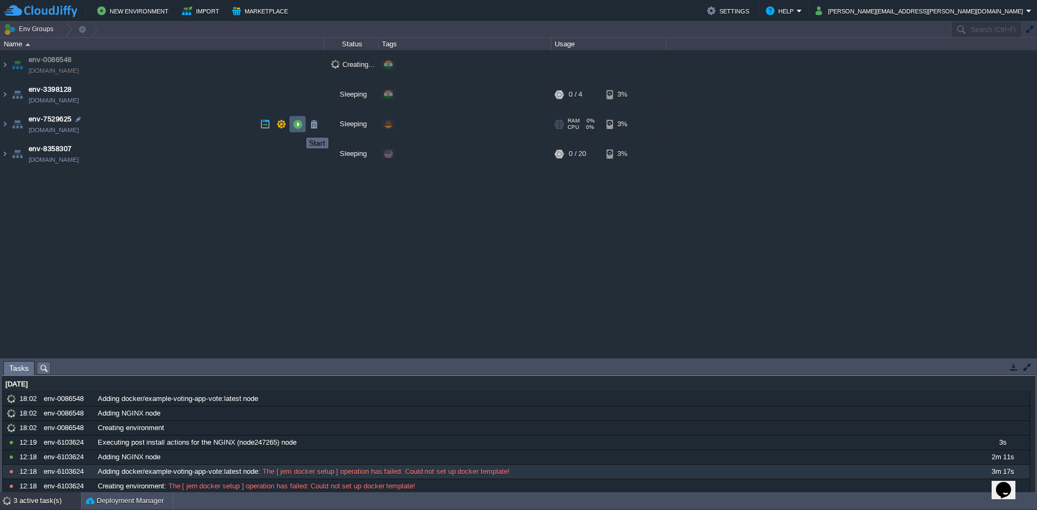
click at [298, 128] on button "button" at bounding box center [298, 124] width 10 height 10
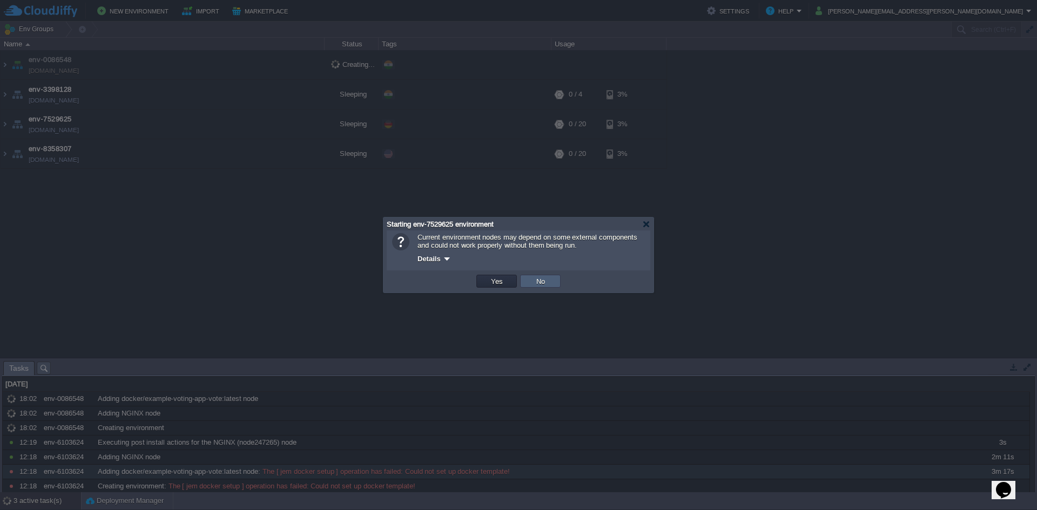
click at [540, 281] on button "No" at bounding box center [540, 282] width 15 height 10
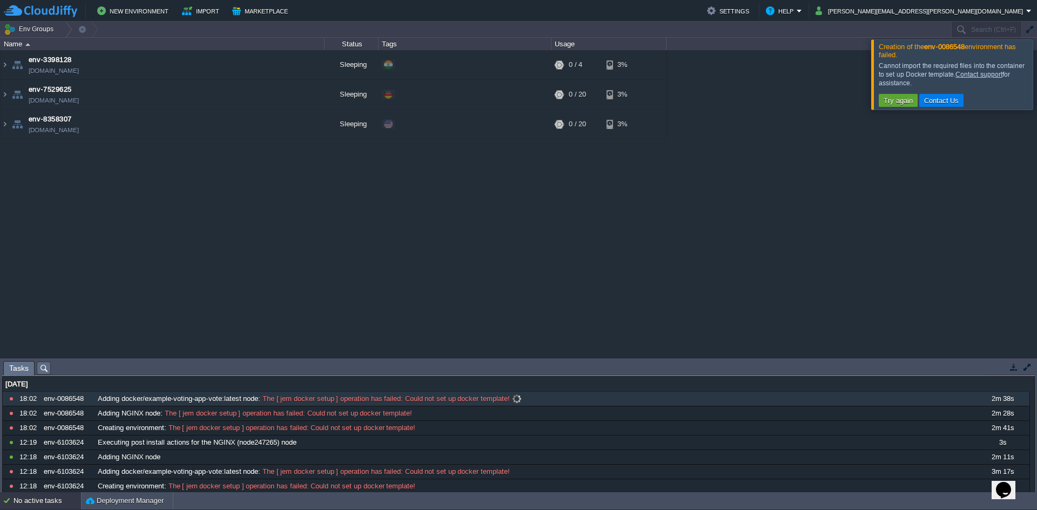
click at [517, 399] on span at bounding box center [517, 399] width 15 height 10
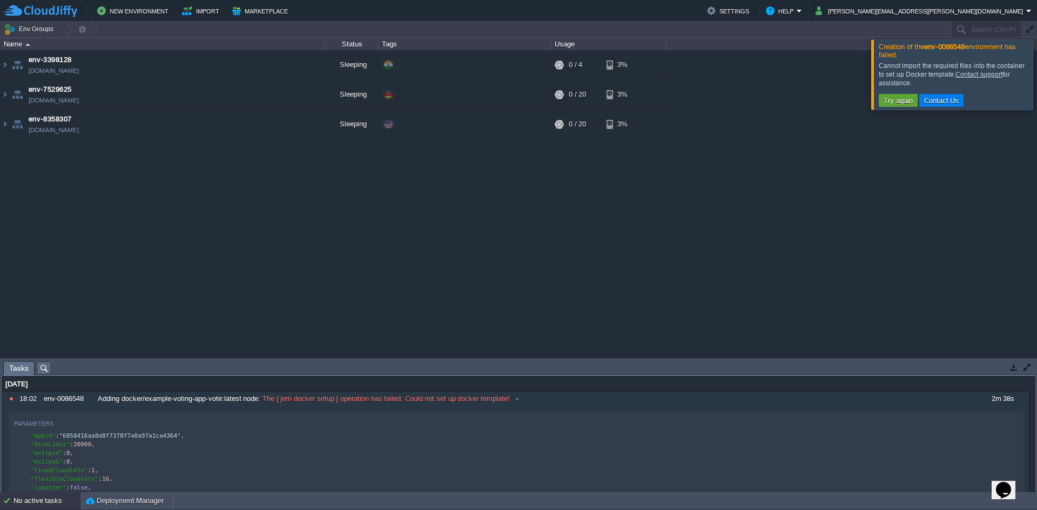
click at [155, 22] on td "Env Groups" at bounding box center [475, 30] width 950 height 16
click at [156, 14] on button "New Environment" at bounding box center [134, 10] width 75 height 13
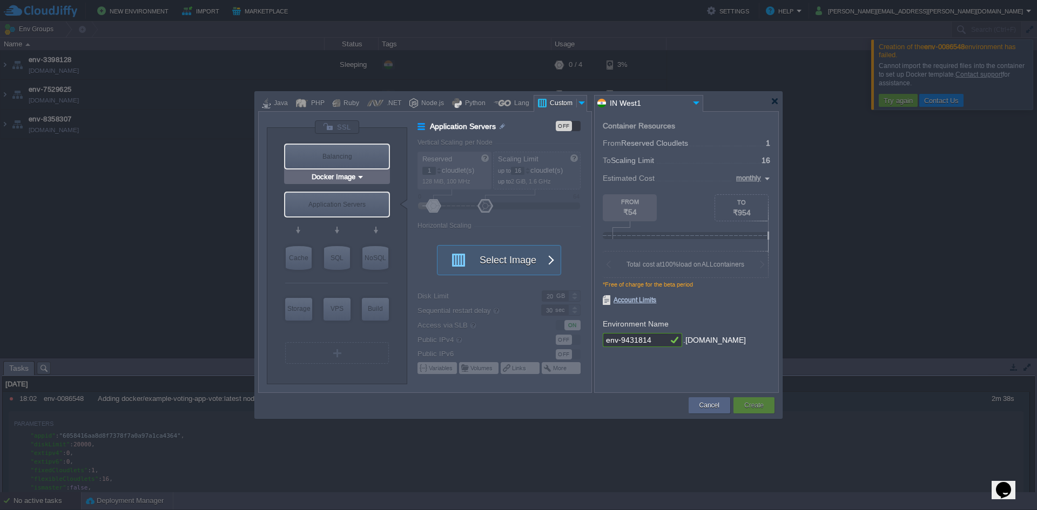
click at [349, 159] on div "Balancing" at bounding box center [337, 157] width 104 height 24
type input "Load Balancer"
type input "4"
type input "Select Image"
type input "Stateful"
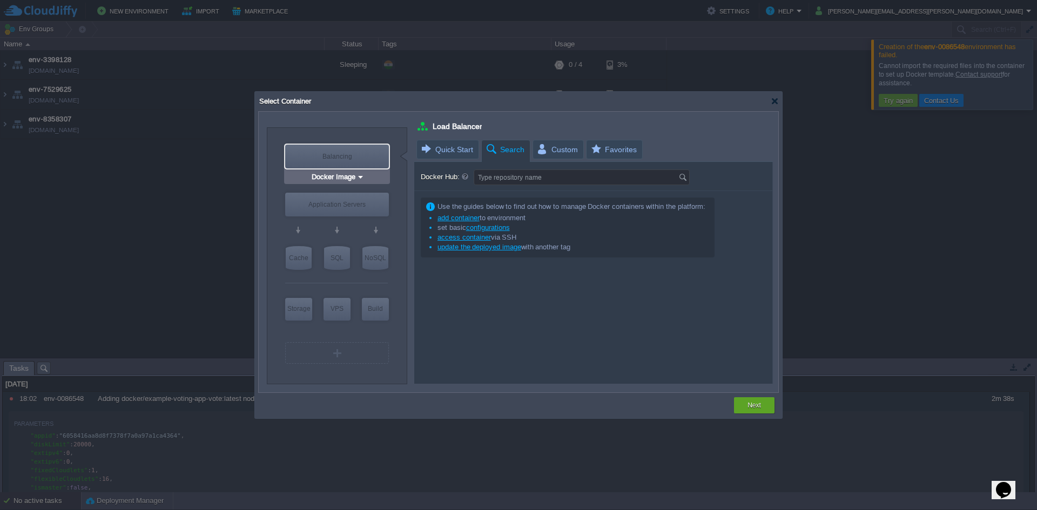
click at [349, 159] on div "Balancing" at bounding box center [337, 157] width 104 height 24
click at [339, 181] on input "Docker Image" at bounding box center [332, 177] width 47 height 11
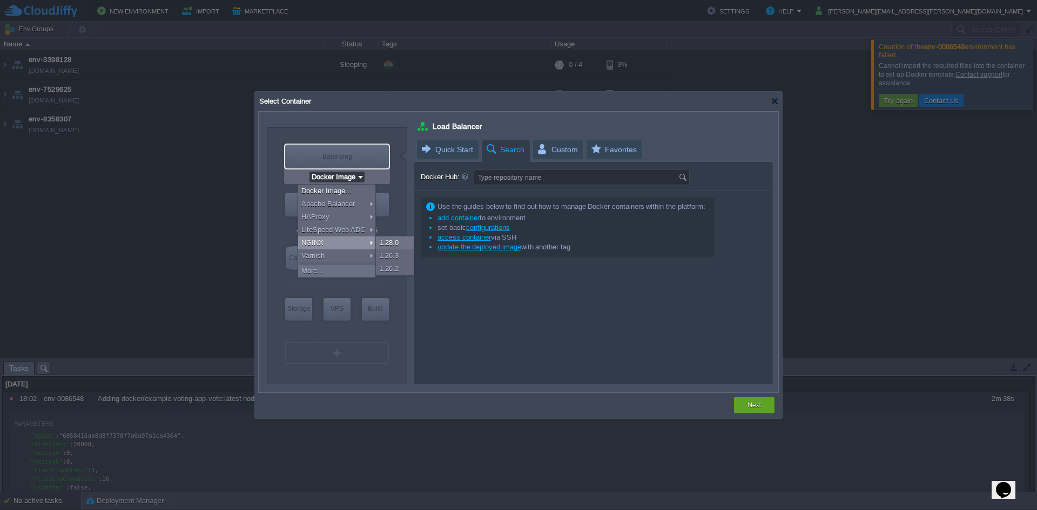
click at [336, 243] on div "NGINX" at bounding box center [336, 243] width 77 height 13
type input "NGINX 1.28.0"
type input "1.28.0-almalinux-9"
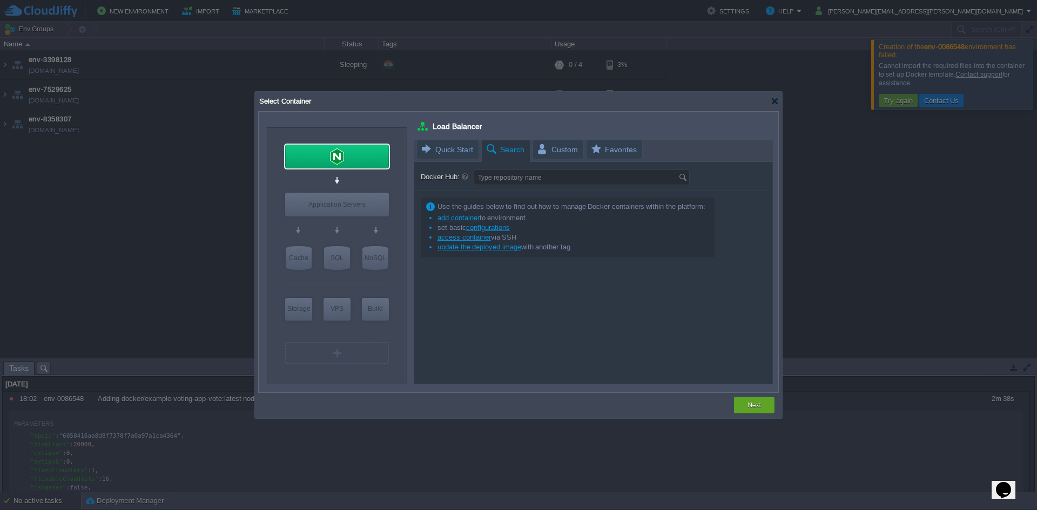
type input "Docker Image"
click at [342, 210] on div "Application Servers" at bounding box center [337, 205] width 104 height 24
type input "Application Servers"
type input "16"
type input "Docker Image"
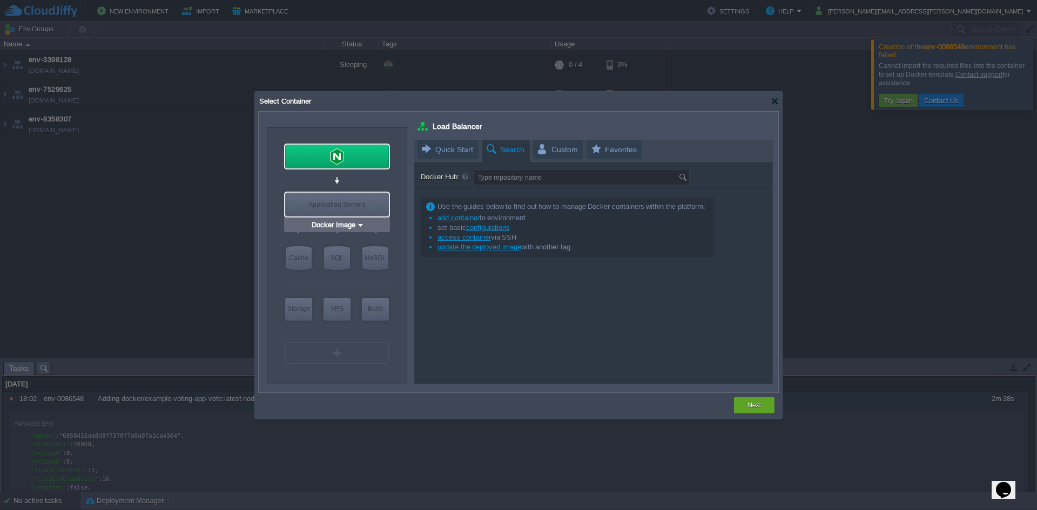
type input "Stateless"
type input "Application Servers"
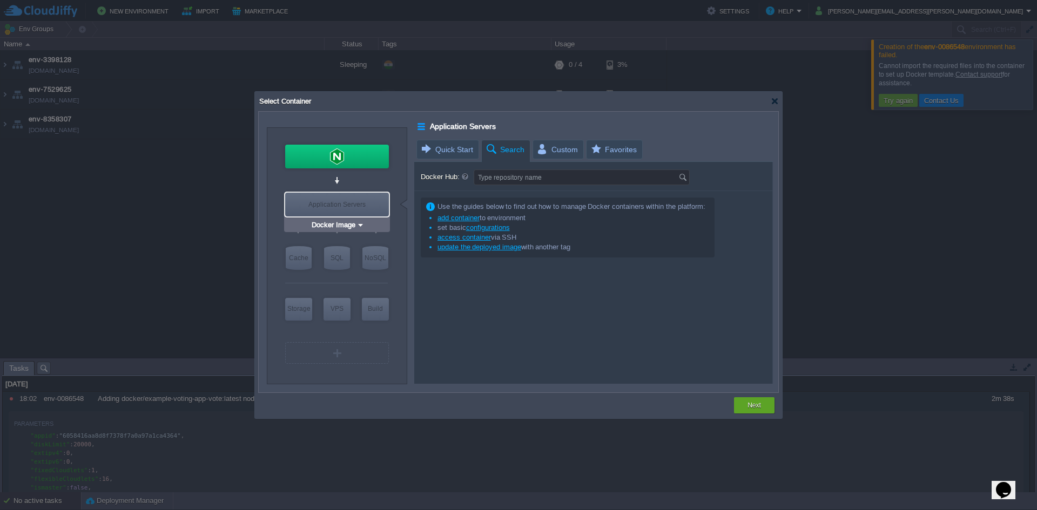
click at [341, 231] on div "Docker Image" at bounding box center [337, 225] width 106 height 14
click at [349, 223] on input "Docker Image" at bounding box center [332, 225] width 47 height 11
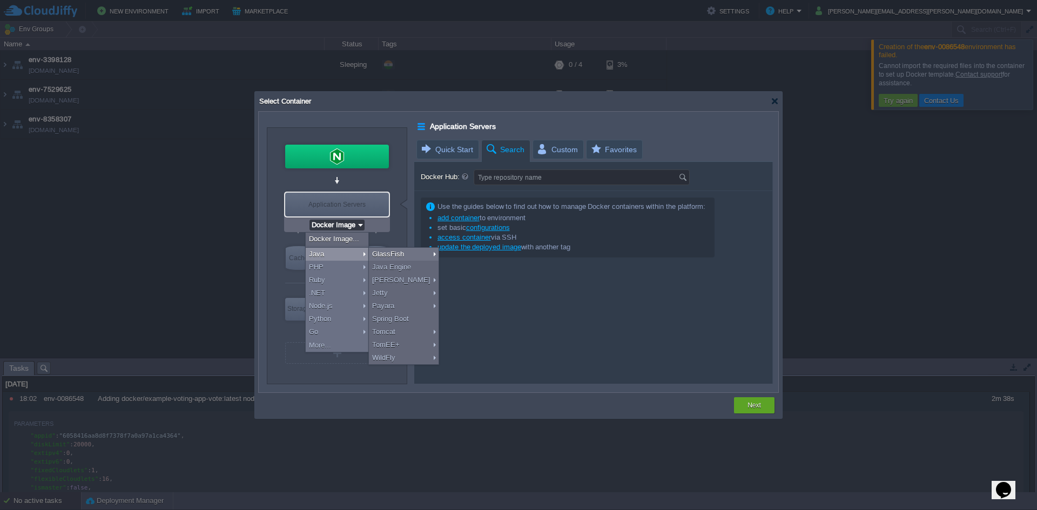
click at [352, 206] on div "Application Servers" at bounding box center [337, 205] width 104 height 24
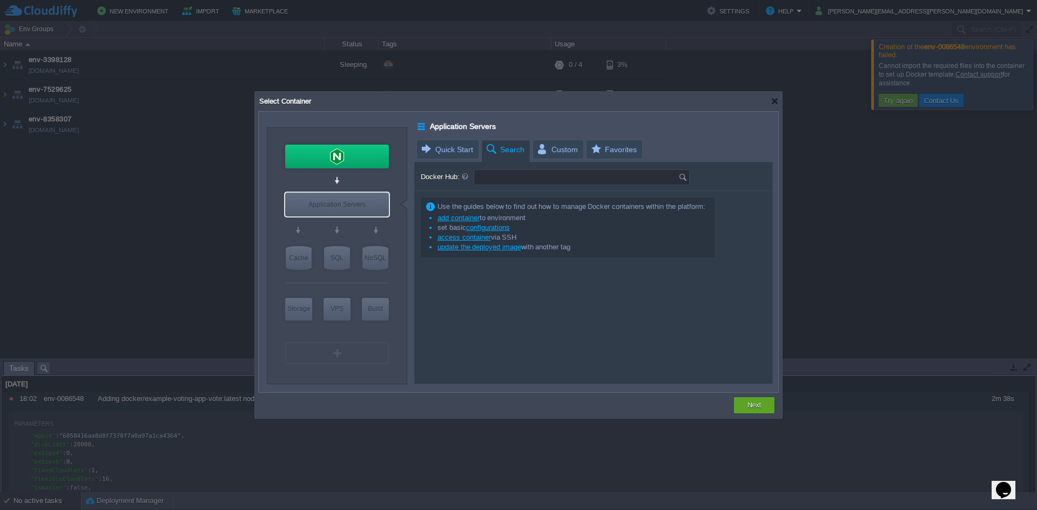
click at [503, 181] on input "Docker Hub:" at bounding box center [576, 177] width 204 height 15
type input "Type repository name"
drag, startPoint x: 69, startPoint y: 134, endPoint x: 466, endPoint y: 311, distance: 434.5
click at [70, 134] on div at bounding box center [518, 255] width 1037 height 510
click at [776, 105] on div "Select Container" at bounding box center [518, 101] width 521 height 19
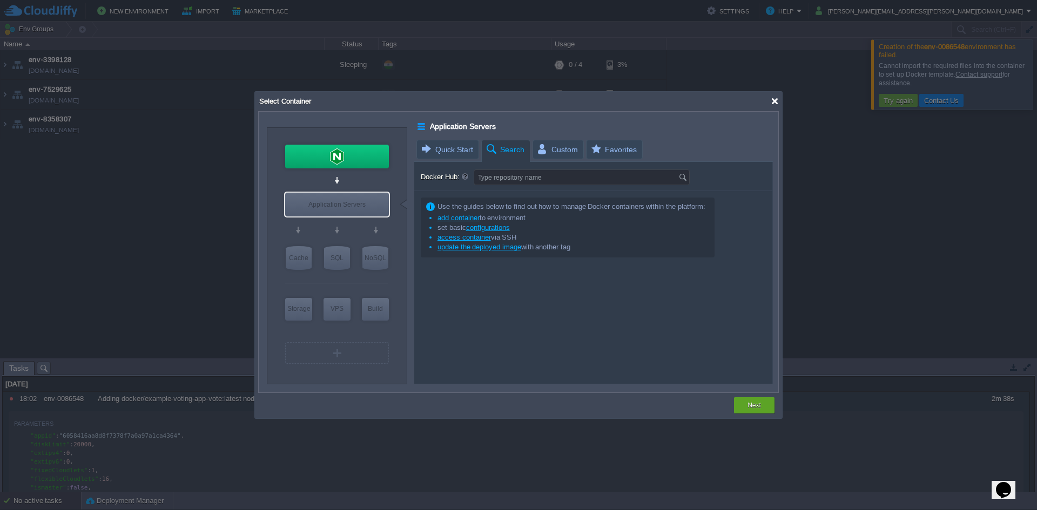
click at [776, 102] on div at bounding box center [775, 101] width 8 height 8
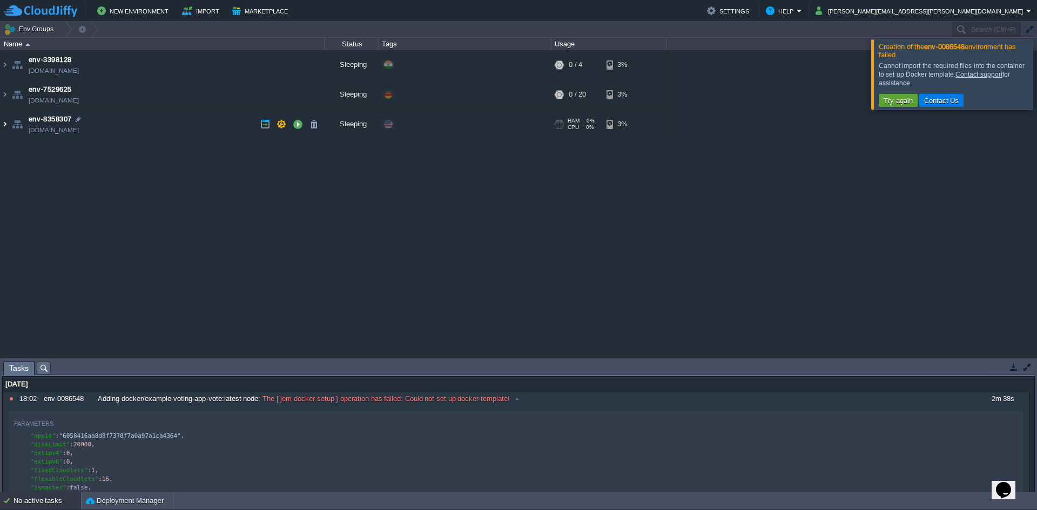
click at [1, 127] on img at bounding box center [5, 124] width 9 height 29
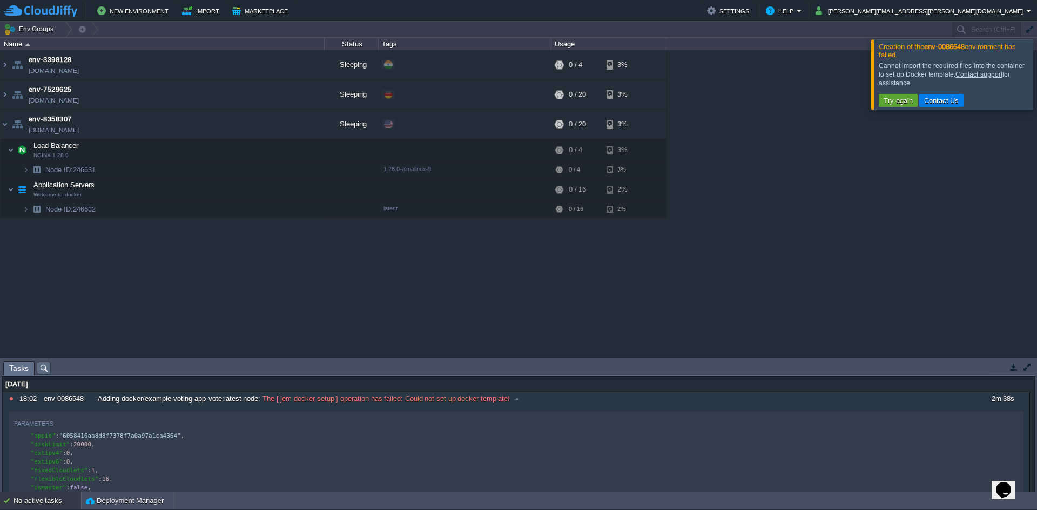
click at [174, 275] on div "env-3398128 [DOMAIN_NAME] Sleeping + Add to Env Group RAM 0% CPU 0% 0 / 4 3% Lo…" at bounding box center [518, 204] width 1037 height 308
click at [904, 104] on button "Try again" at bounding box center [898, 101] width 36 height 10
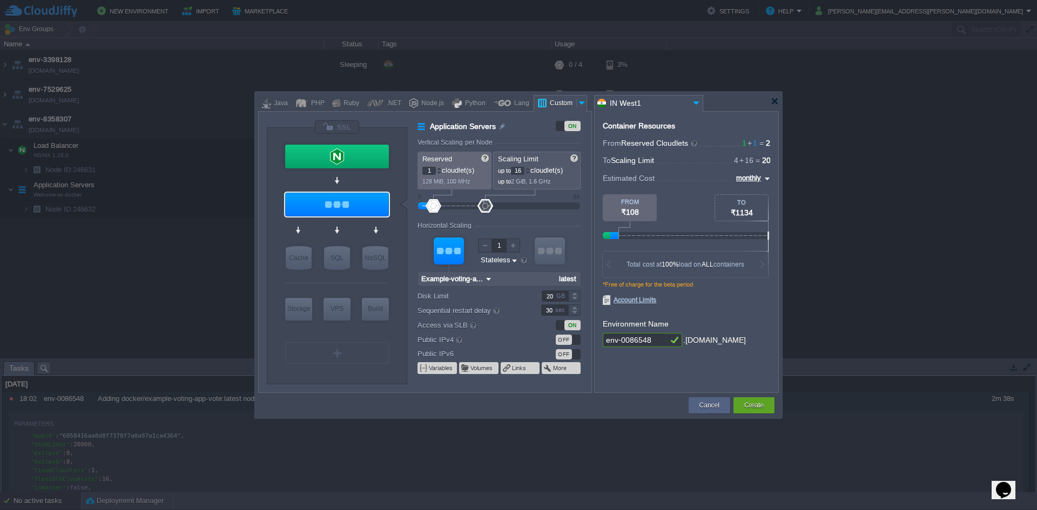
click at [453, 254] on div at bounding box center [449, 251] width 30 height 27
click at [460, 283] on input "Example-voting-app-vote" at bounding box center [450, 279] width 65 height 14
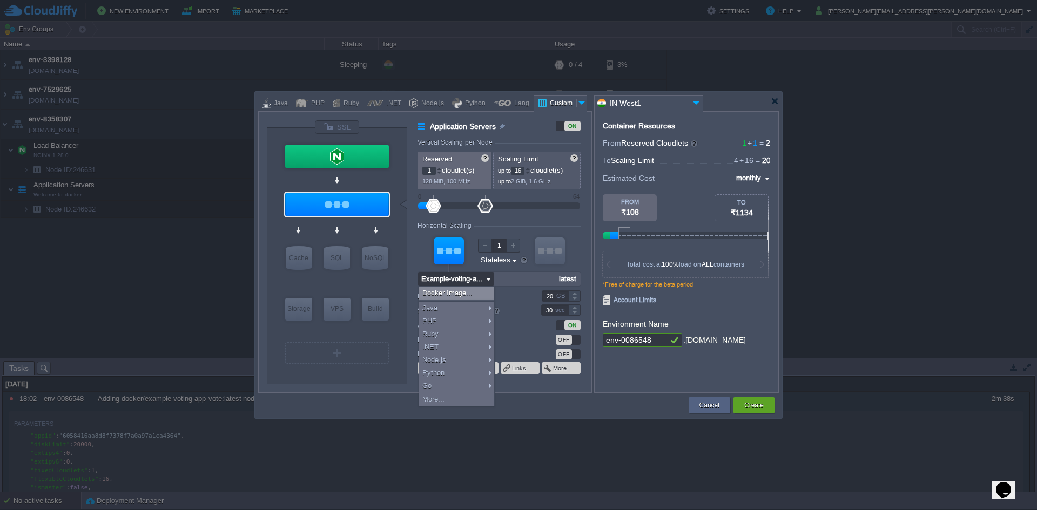
click at [467, 294] on div "Docker Image..." at bounding box center [456, 293] width 75 height 13
type input "Example-voting-a..."
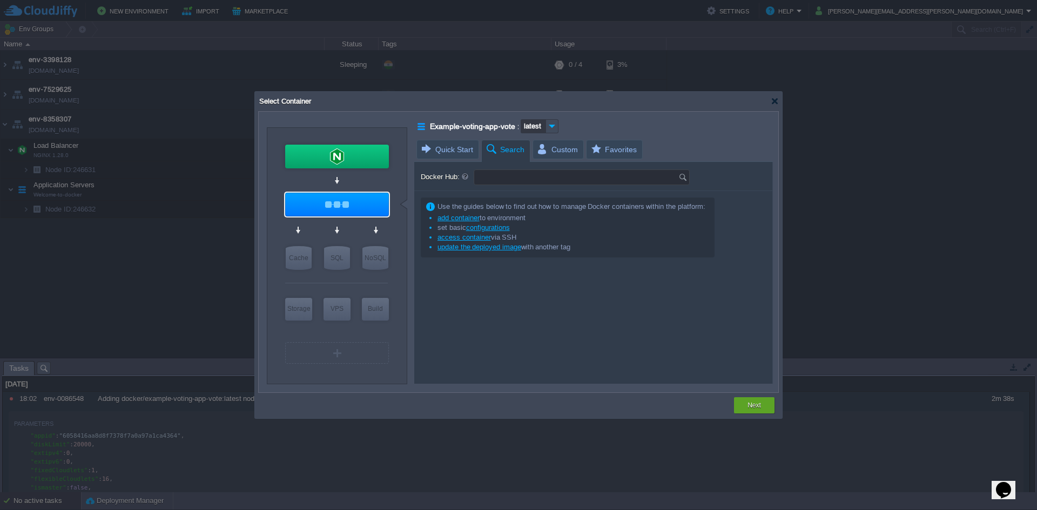
click at [484, 179] on input "Docker Hub:" at bounding box center [576, 177] width 204 height 15
type input "Welcome-to-docker"
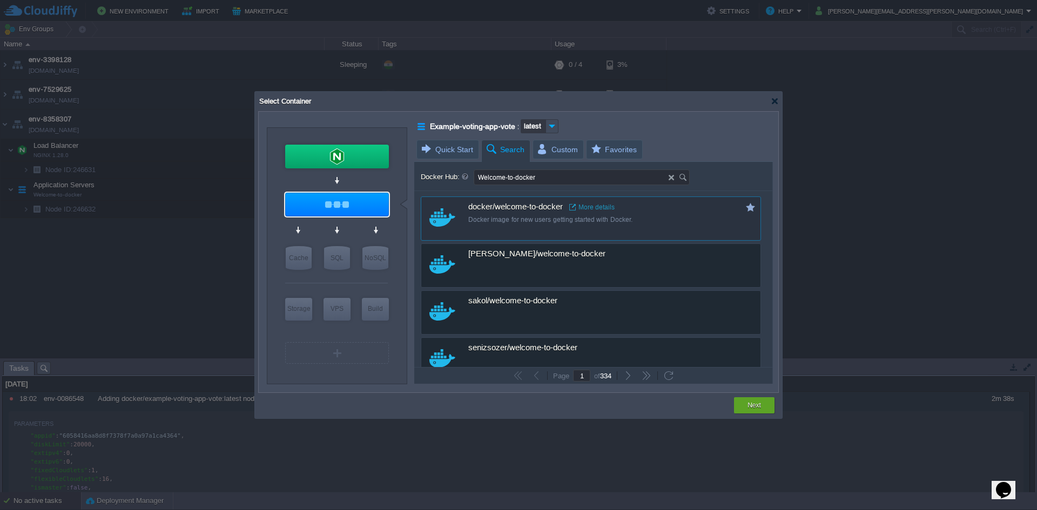
click at [494, 212] on span "docker/welcome-to-docker" at bounding box center [515, 208] width 95 height 10
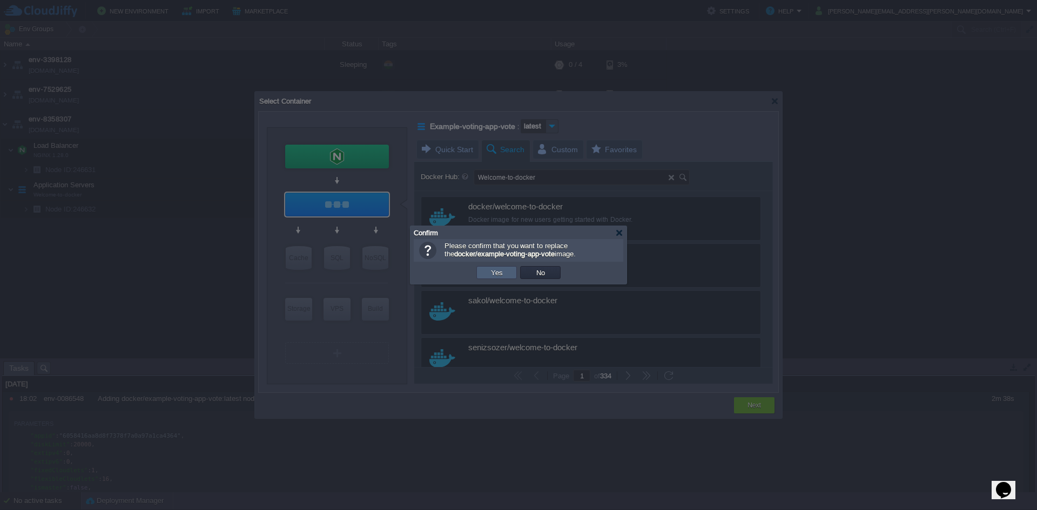
click at [506, 273] on td "Yes" at bounding box center [496, 272] width 41 height 13
type input "Welcome-to-docker"
type input "latest"
type input "Welcome-to-docker :"
type input "latest"
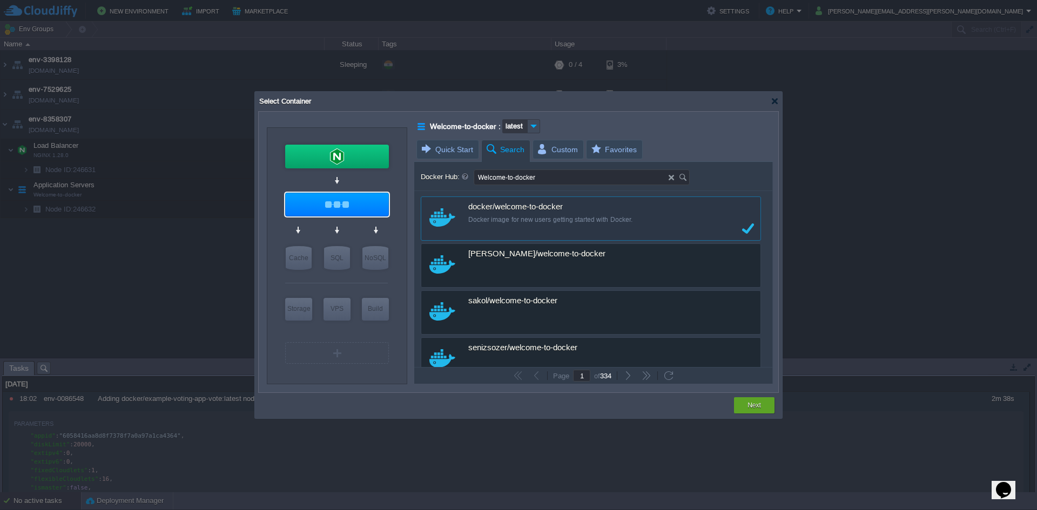
click at [751, 410] on button "Next" at bounding box center [754, 405] width 14 height 11
type input "latest"
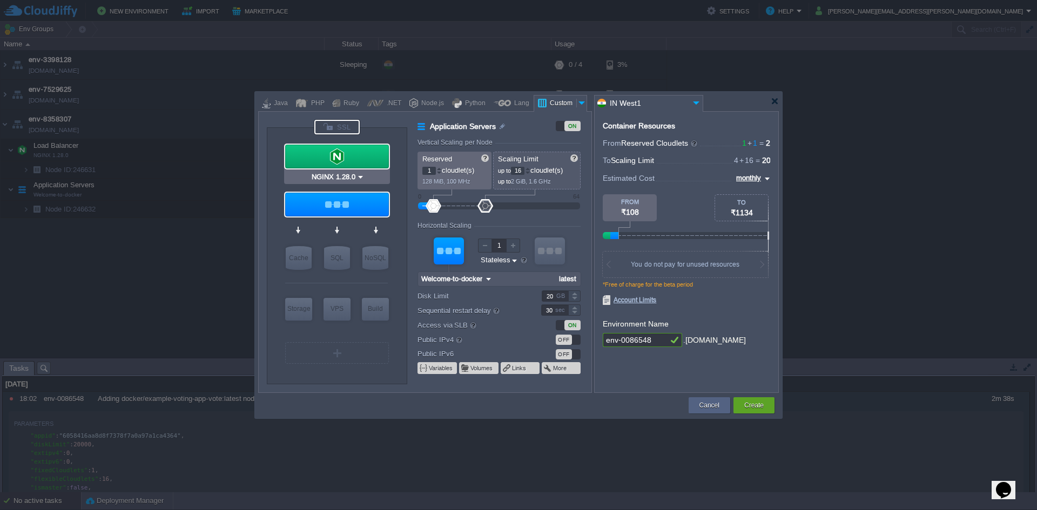
click at [342, 132] on div at bounding box center [336, 127] width 45 height 15
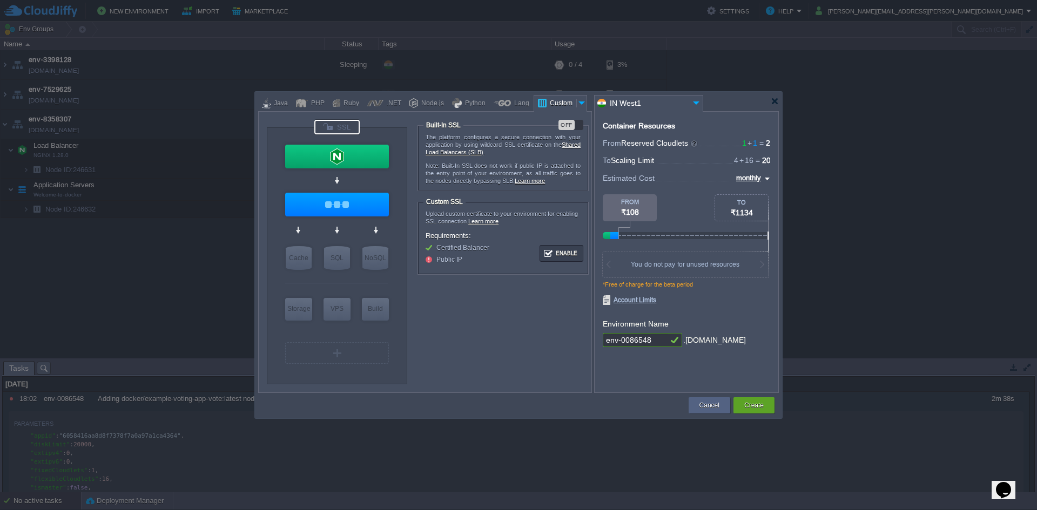
click at [567, 124] on div "OFF" at bounding box center [566, 125] width 16 height 10
type input "Docker Image"
click at [752, 401] on button "Create" at bounding box center [753, 405] width 19 height 11
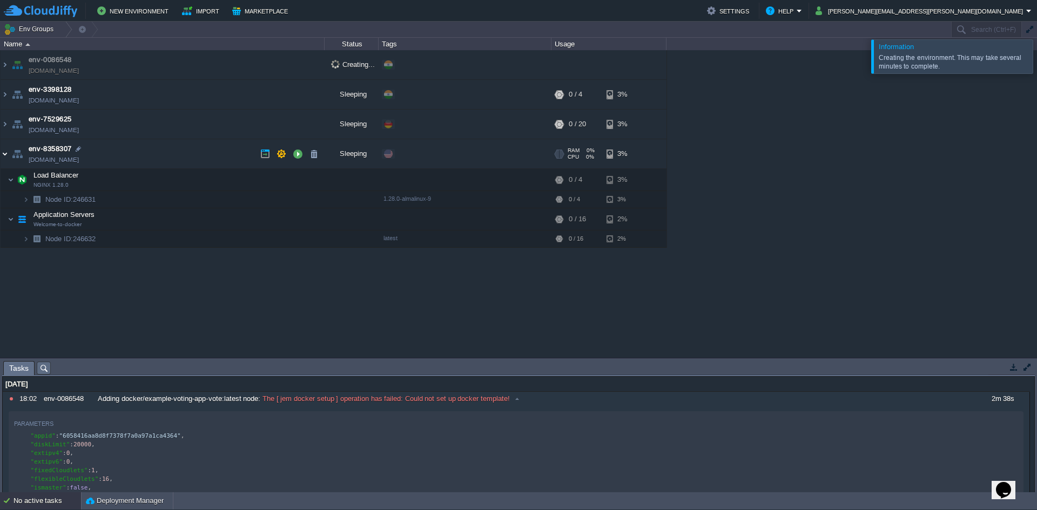
click at [3, 160] on img at bounding box center [5, 153] width 9 height 29
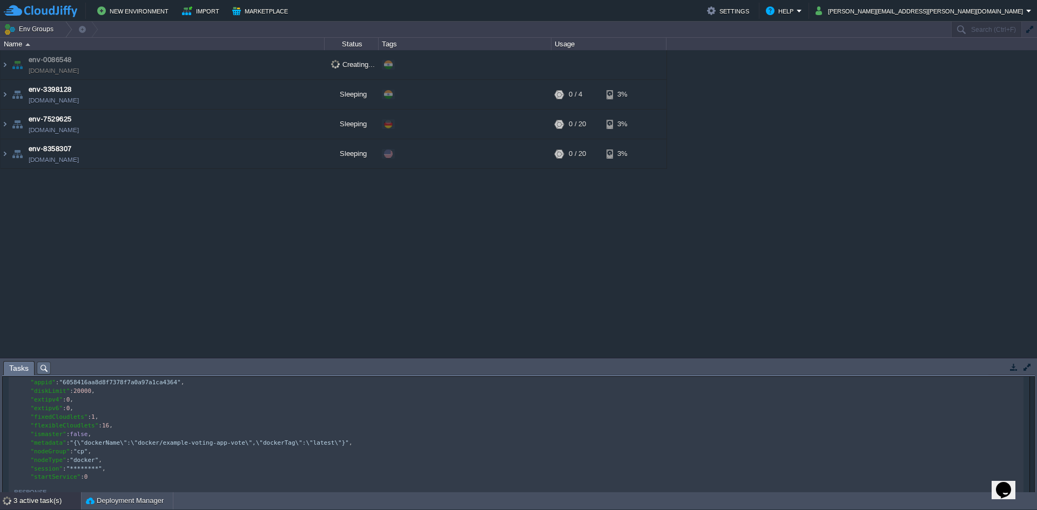
scroll to position [4, 0]
type textarea "\"dockerName\":\"docker/example-voting-app"
drag, startPoint x: 82, startPoint y: 443, endPoint x: 232, endPoint y: 447, distance: 150.2
type textarea "\"docker/example-voting-app-vote\",\"doc"
type textarea "dockerTag"
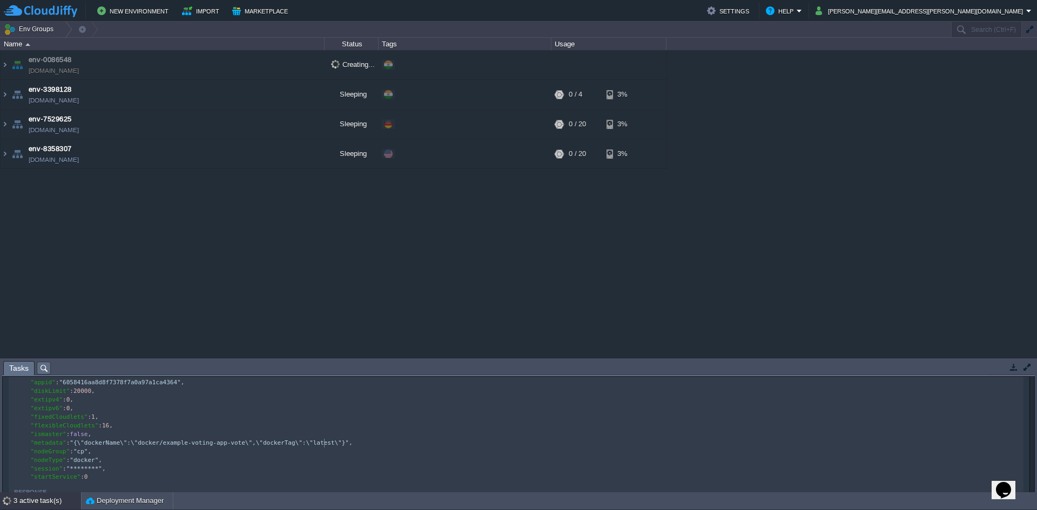
type textarea "latest"
type textarea ""{\"dockerName\":\"docker/example-voting-app-vote\",\"dockerTag\":\"latest\"}","
drag, startPoint x: 355, startPoint y: 446, endPoint x: 73, endPoint y: 441, distance: 281.4
type textarea "cker","
type textarea "[PERSON_NAME]","
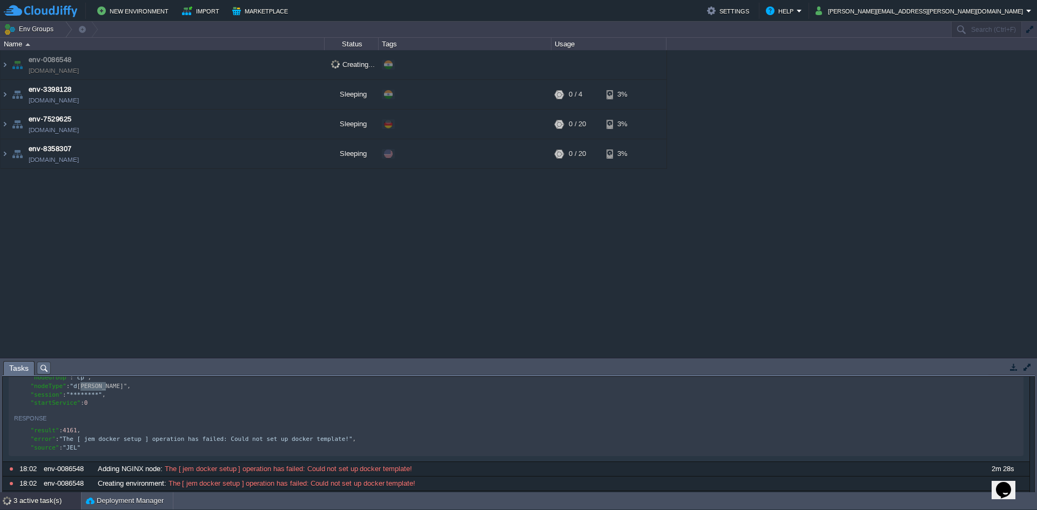
scroll to position [194, 0]
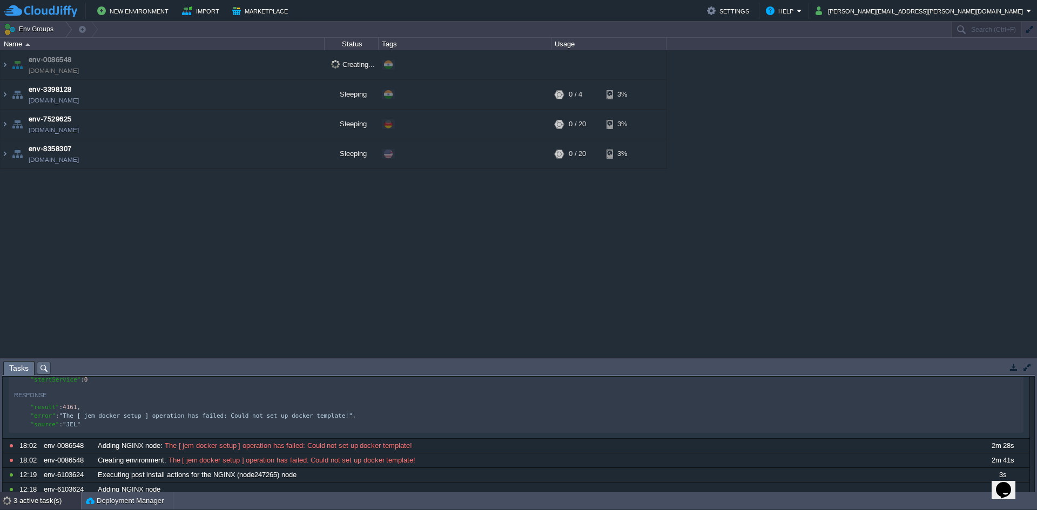
drag, startPoint x: 68, startPoint y: 423, endPoint x: 99, endPoint y: 425, distance: 30.9
type textarea "The [ j"
drag, startPoint x: 146, startPoint y: 428, endPoint x: 163, endPoint y: 427, distance: 17.3
click at [178, 421] on pre ""error" : "The [ jem docker setup ] operation has failed: Could not set up dock…" at bounding box center [518, 416] width 1008 height 9
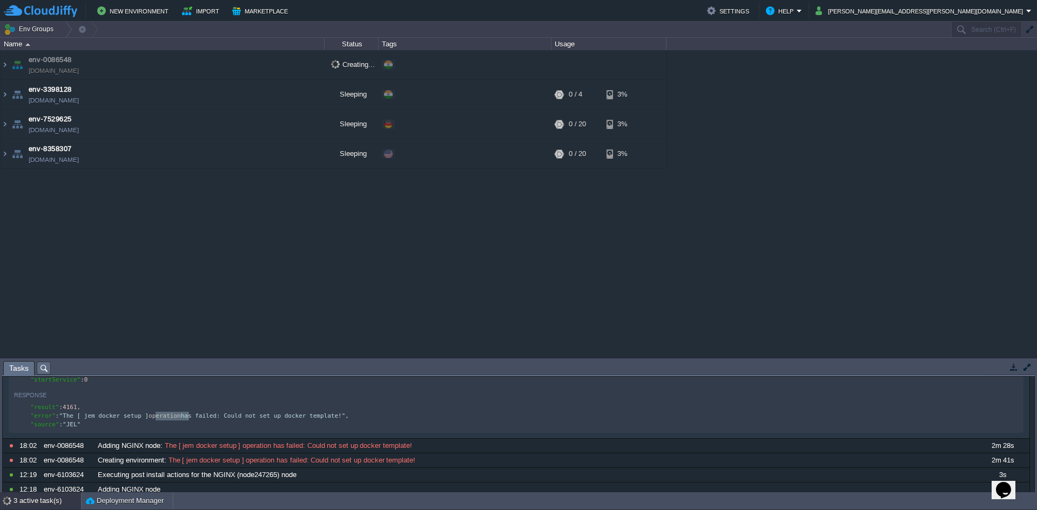
type textarea ""error": "The [ jem docker setup ] operation has failed: Could not set up docke…"
type textarea "e!","
drag, startPoint x: 277, startPoint y: 426, endPoint x: 233, endPoint y: 425, distance: 43.8
click at [245, 426] on pre ""source" : "JEL"" at bounding box center [518, 425] width 1008 height 9
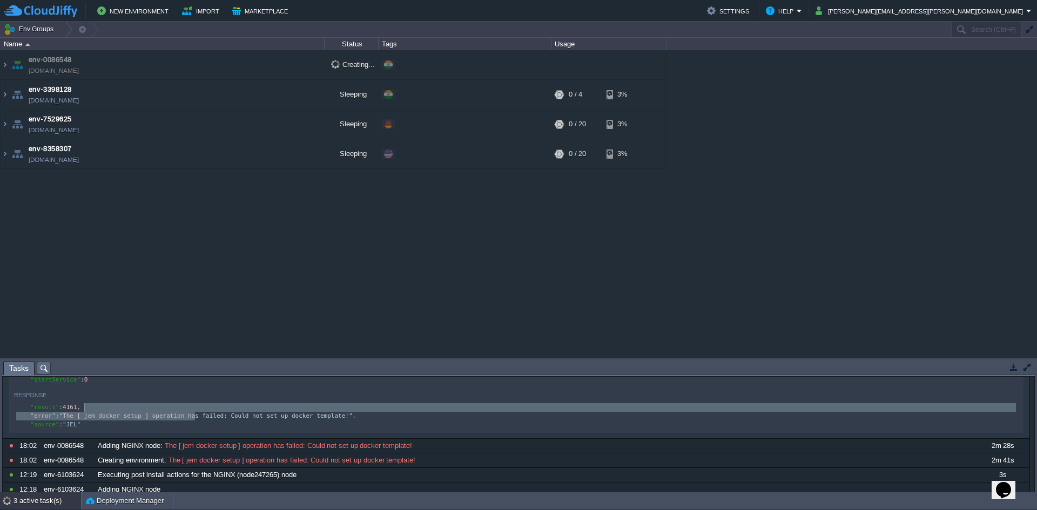
type textarea ", "error": "The [ jem docker setup ] operation h"
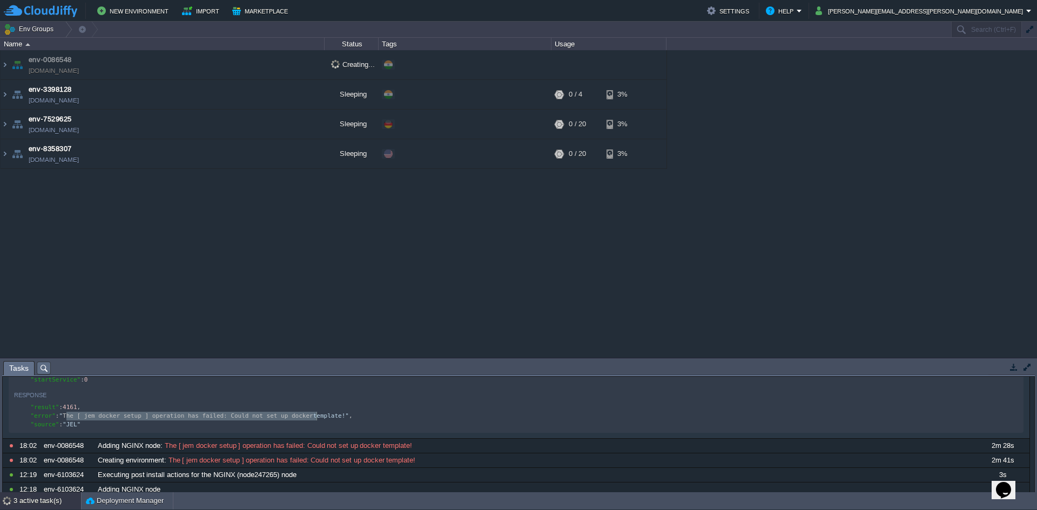
type textarea ", "error": "The"
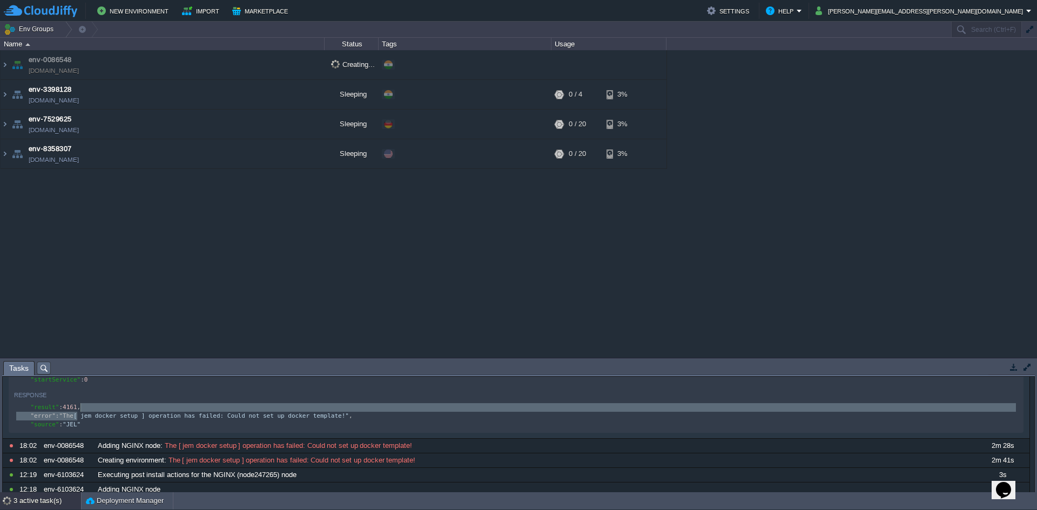
drag, startPoint x: 66, startPoint y: 419, endPoint x: 319, endPoint y: 418, distance: 252.8
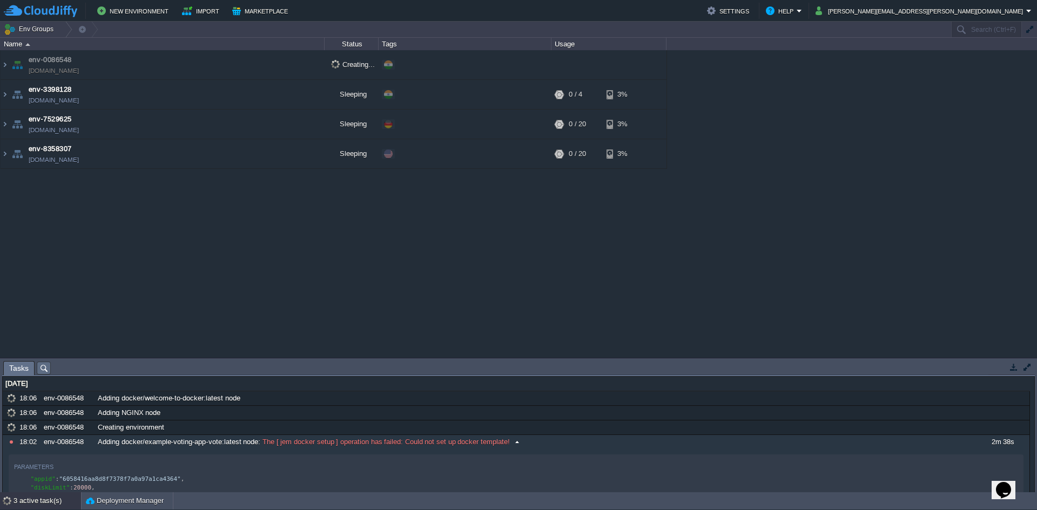
scroll to position [0, 0]
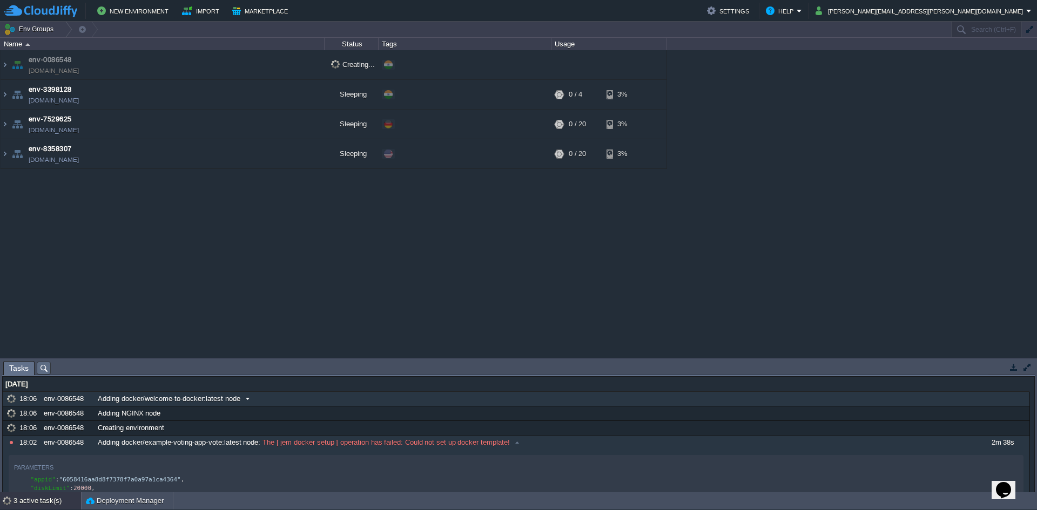
click at [220, 400] on span "Adding docker/welcome-to-docker:latest node" at bounding box center [169, 399] width 143 height 10
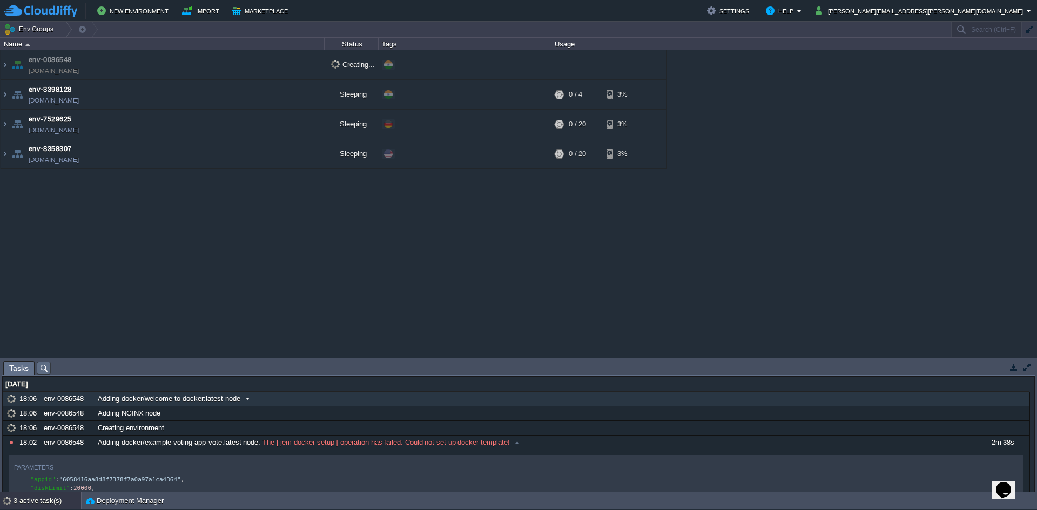
click at [220, 400] on span "Adding docker/welcome-to-docker:latest node" at bounding box center [169, 399] width 143 height 10
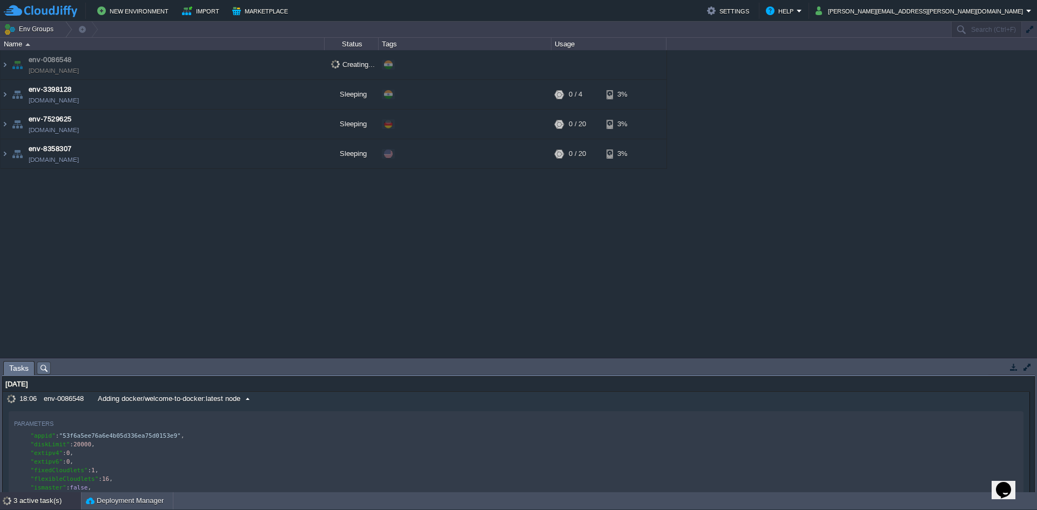
click at [200, 398] on span "Adding docker/welcome-to-docker:latest node" at bounding box center [169, 399] width 143 height 10
click at [169, 396] on span "Adding docker/welcome-to-docker:latest node" at bounding box center [169, 399] width 143 height 10
click at [191, 403] on span "Adding docker/welcome-to-docker:latest node" at bounding box center [169, 399] width 143 height 10
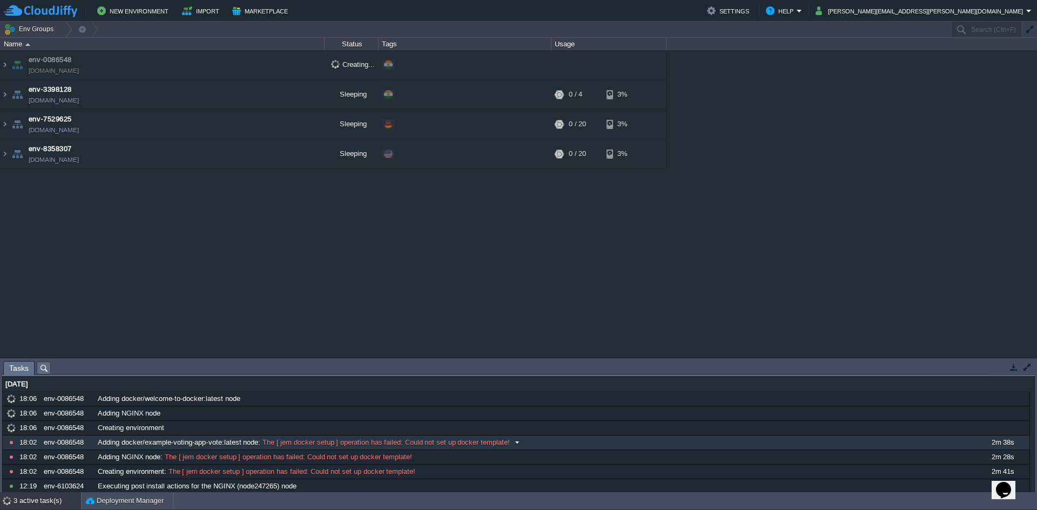
click at [274, 444] on span "The [ jem docker setup ] operation has failed: Could not set up docker template!" at bounding box center [385, 443] width 250 height 10
click at [514, 443] on span at bounding box center [517, 443] width 15 height 10
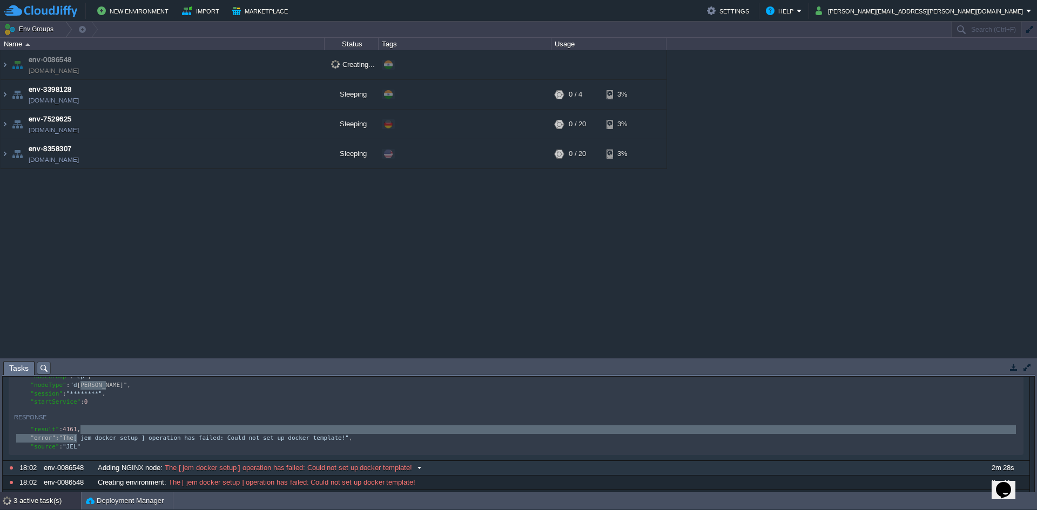
scroll to position [194, 0]
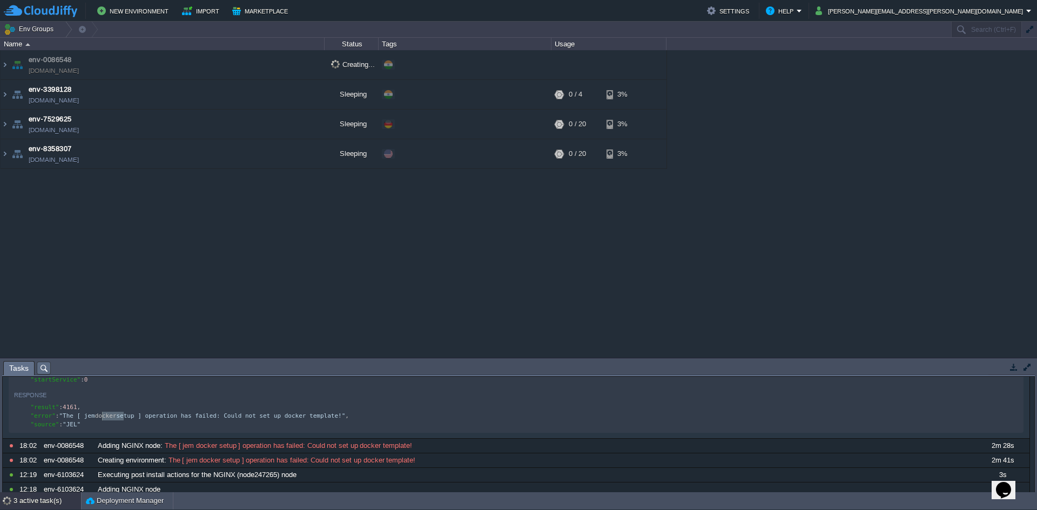
type textarea "docker setup ] operation has failed: Could not set up docker template!", "sourc…"
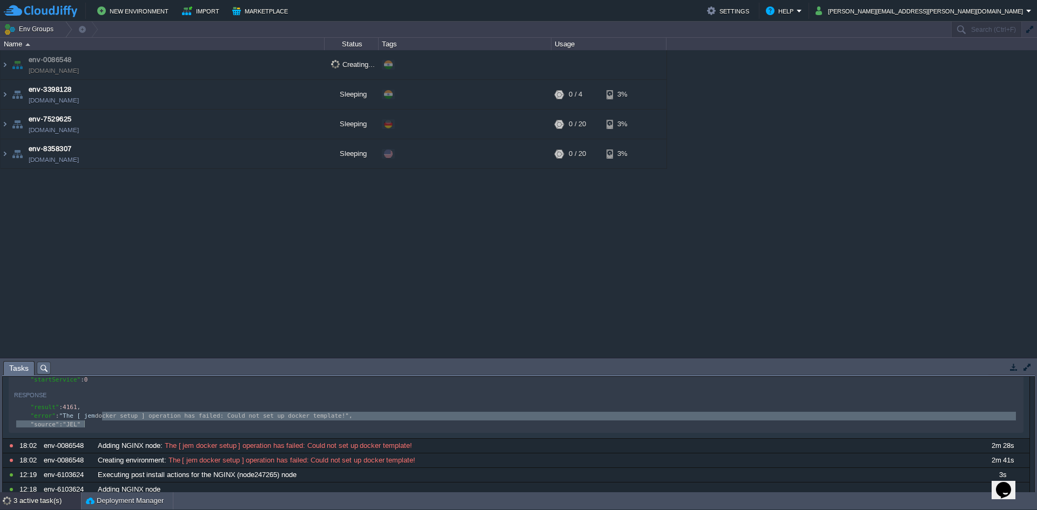
drag, startPoint x: 103, startPoint y: 422, endPoint x: 358, endPoint y: 437, distance: 254.8
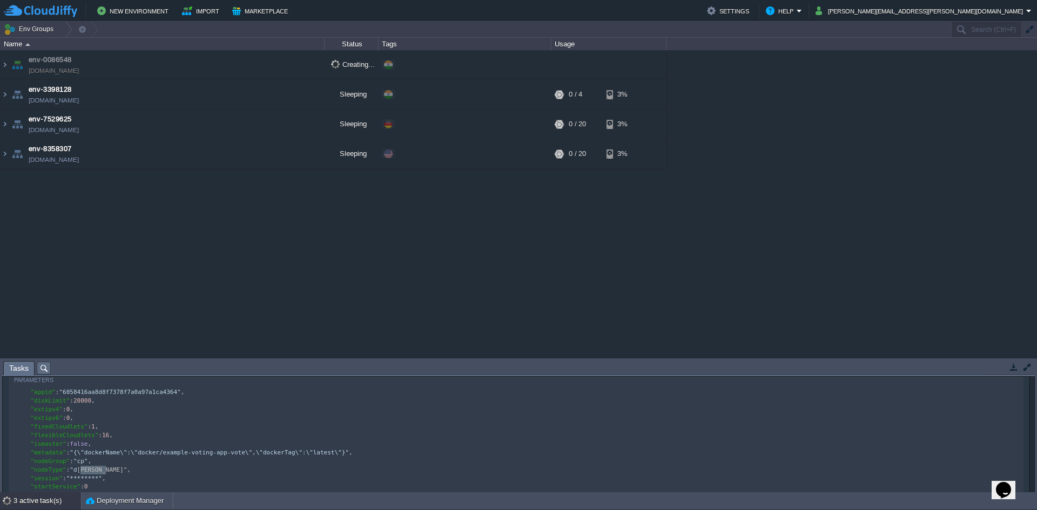
scroll to position [0, 0]
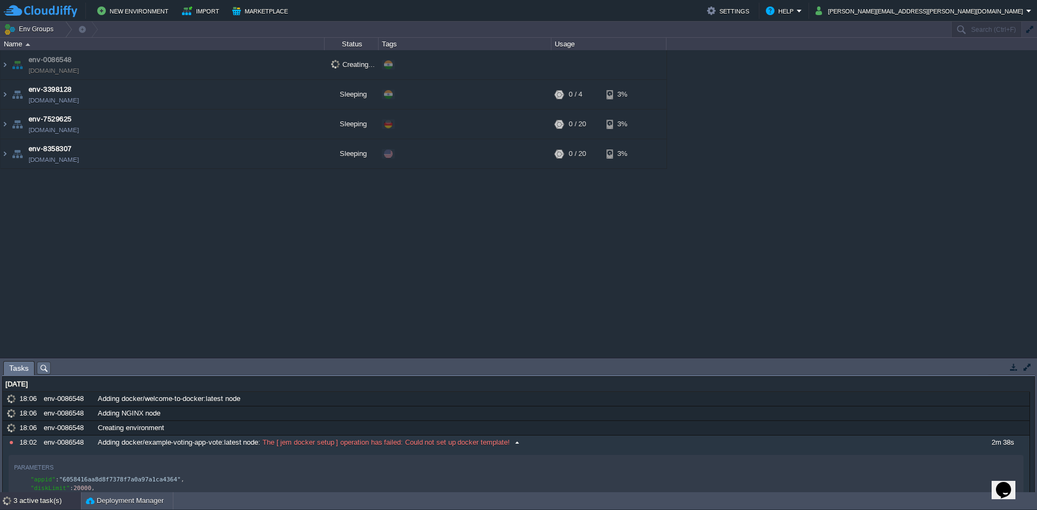
click at [426, 446] on span "The [ jem docker setup ] operation has failed: Could not set up docker template!" at bounding box center [385, 443] width 250 height 10
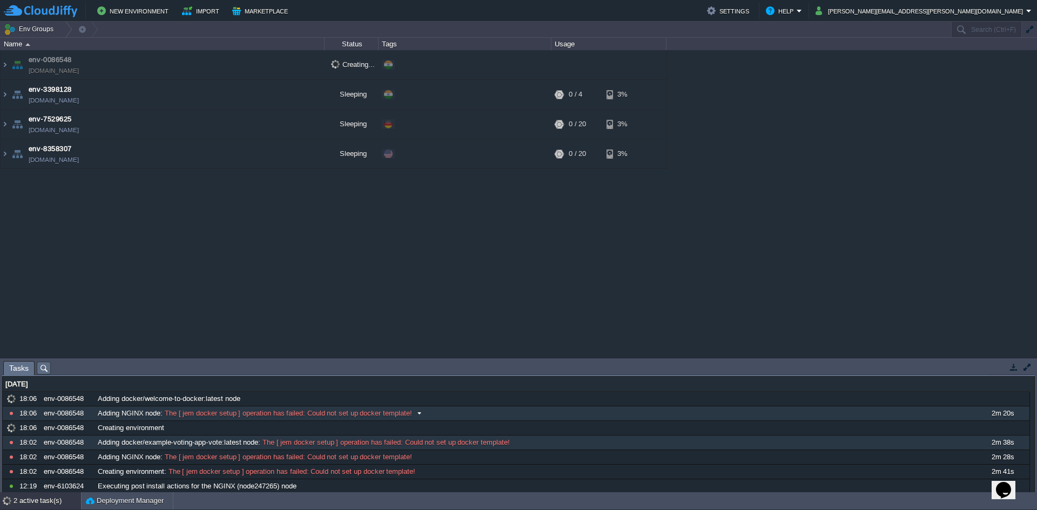
click at [362, 415] on span "The [ jem docker setup ] operation has failed: Could not set up docker template!" at bounding box center [288, 414] width 250 height 10
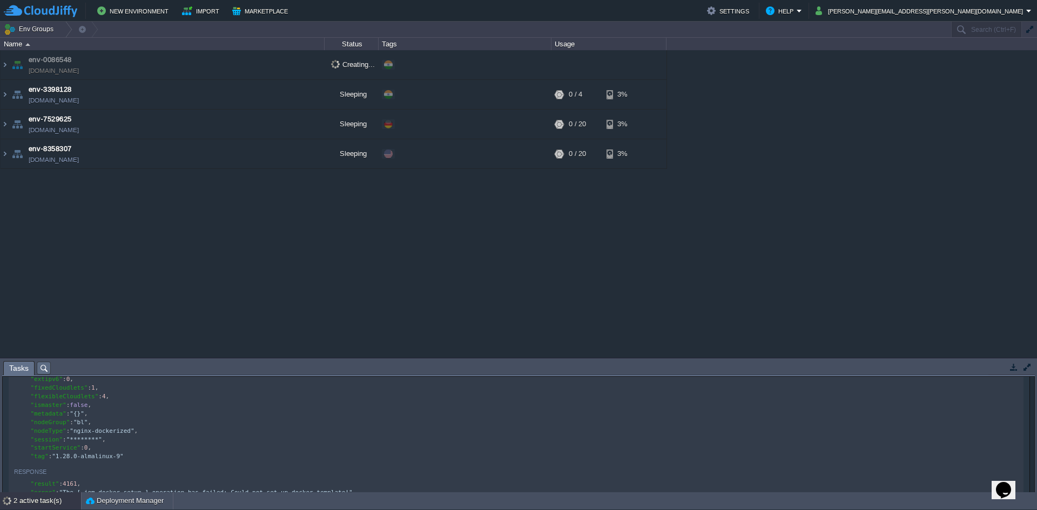
scroll to position [4, 0]
type textarea "d", "session": ""
type textarea ""********","
type textarea "almalinux"
type textarea "28.0-alm"
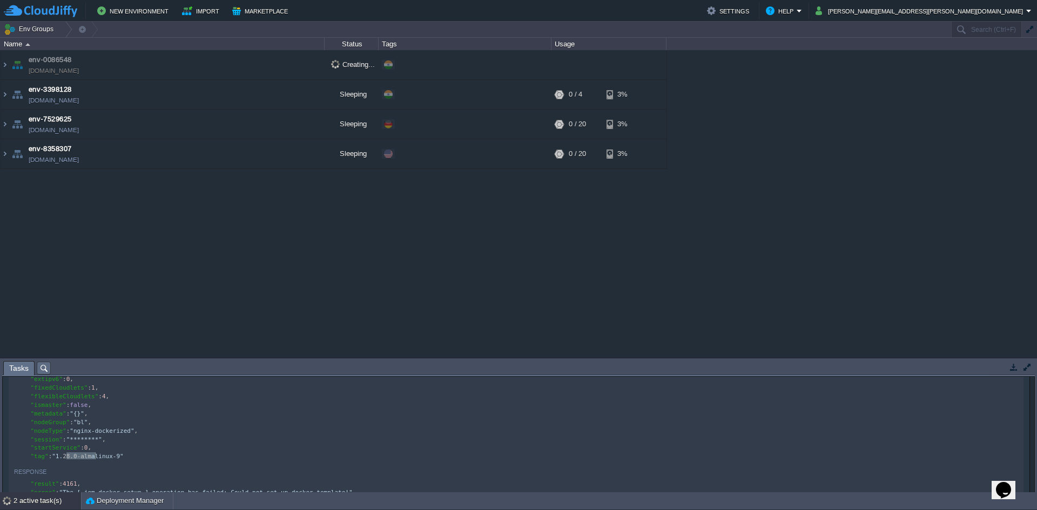
type textarea "almalinux"
type textarea "nx-dockerized","
drag, startPoint x: 88, startPoint y: 431, endPoint x: 149, endPoint y: 434, distance: 60.6
type textarea "-almalinux-"
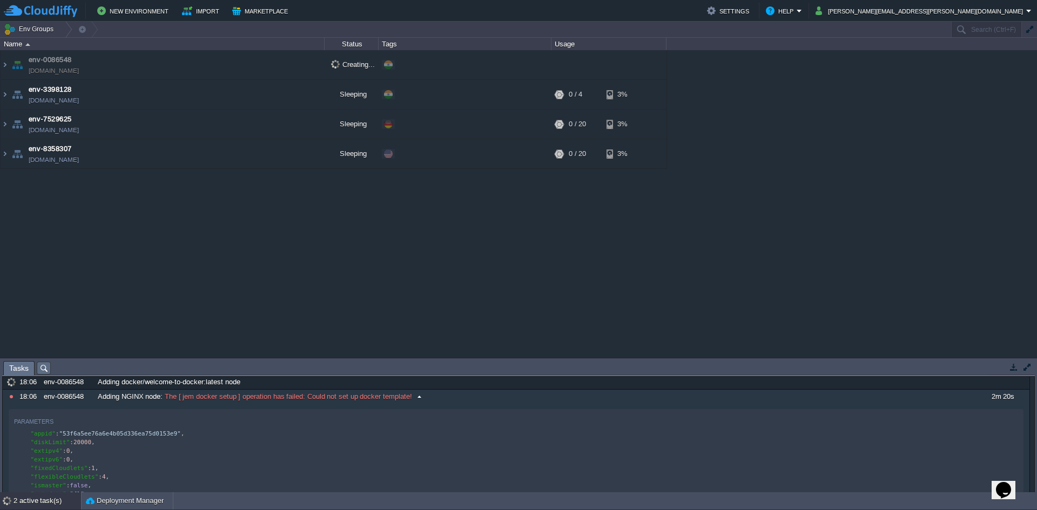
scroll to position [0, 0]
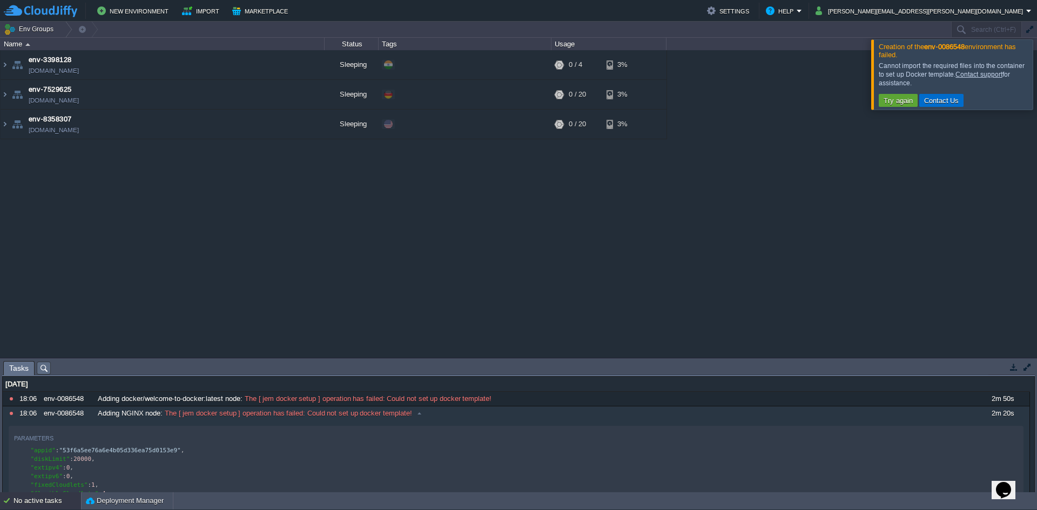
click at [946, 99] on button "Contact Us" at bounding box center [942, 101] width 42 height 10
click at [328, 239] on div "env-3398128 [DOMAIN_NAME] Sleeping + Add to Env Group RAM 0% CPU 0% 0 / 4 3% Lo…" at bounding box center [518, 204] width 1037 height 308
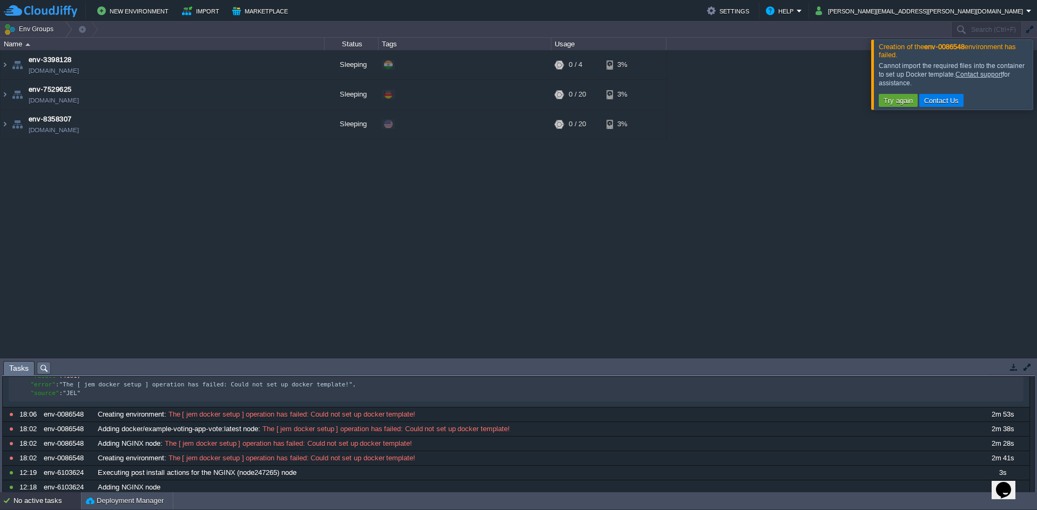
scroll to position [292, 0]
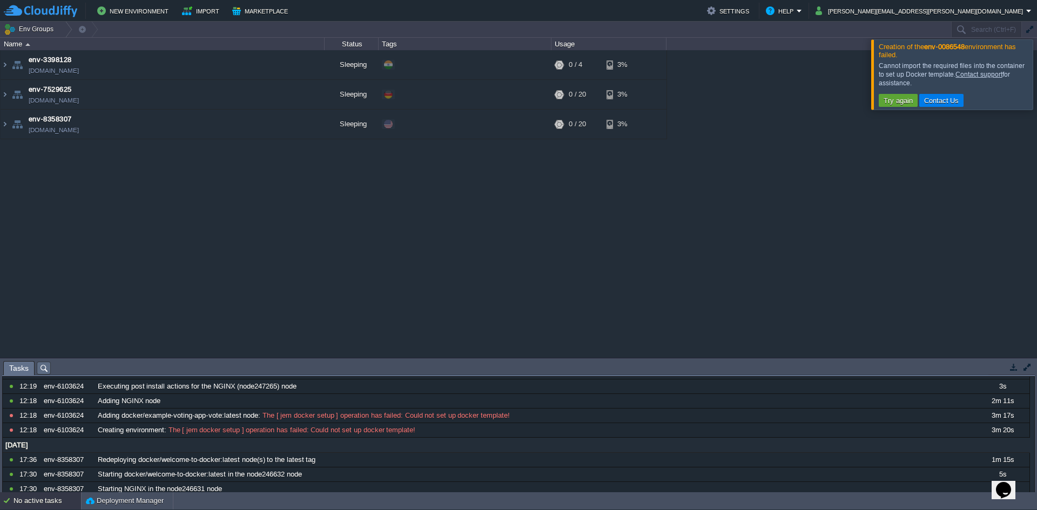
click at [505, 232] on div "env-3398128 [DOMAIN_NAME] Sleeping + Add to Env Group RAM 0% CPU 0% 0 / 4 3% Lo…" at bounding box center [518, 204] width 1037 height 308
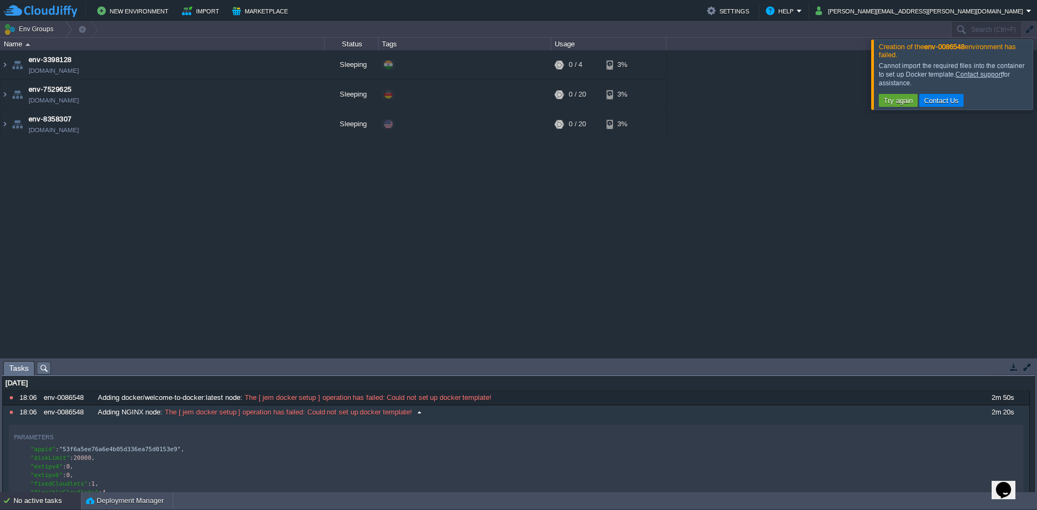
scroll to position [0, 0]
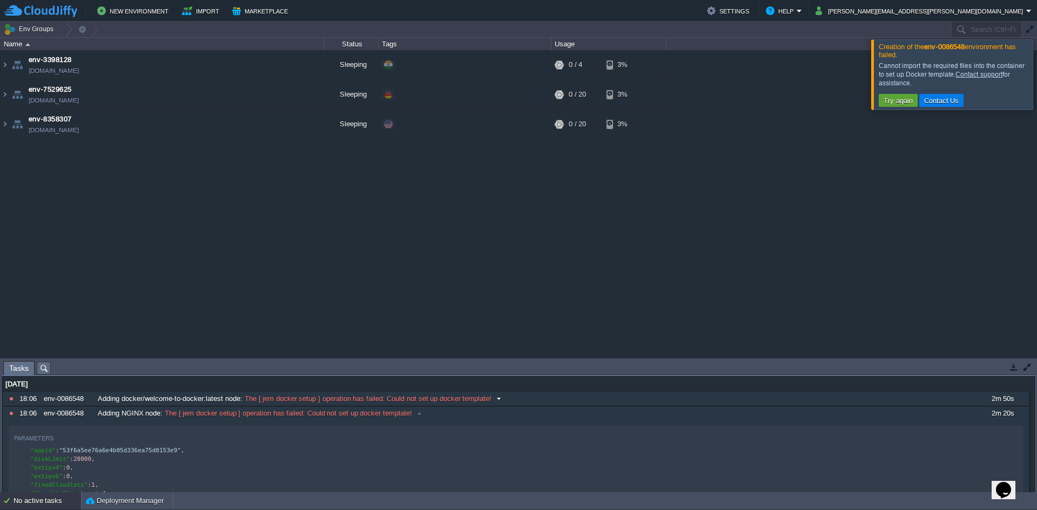
click at [424, 395] on span "The [ jem docker setup ] operation has failed: Could not set up docker template!" at bounding box center [368, 399] width 250 height 10
